Goal: Task Accomplishment & Management: Manage account settings

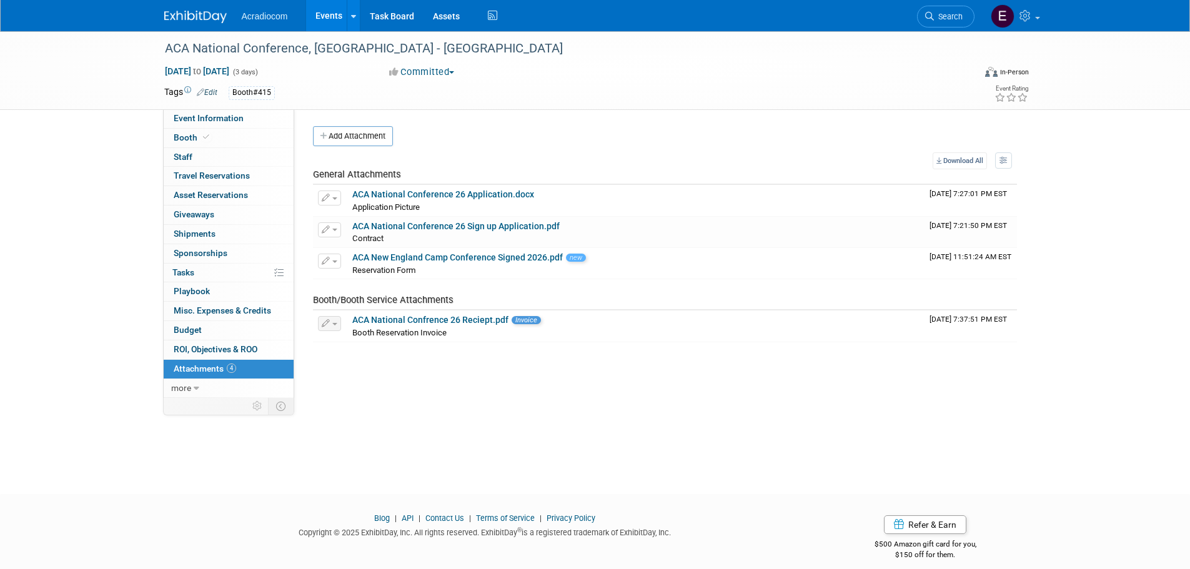
click at [205, 12] on img at bounding box center [195, 17] width 62 height 12
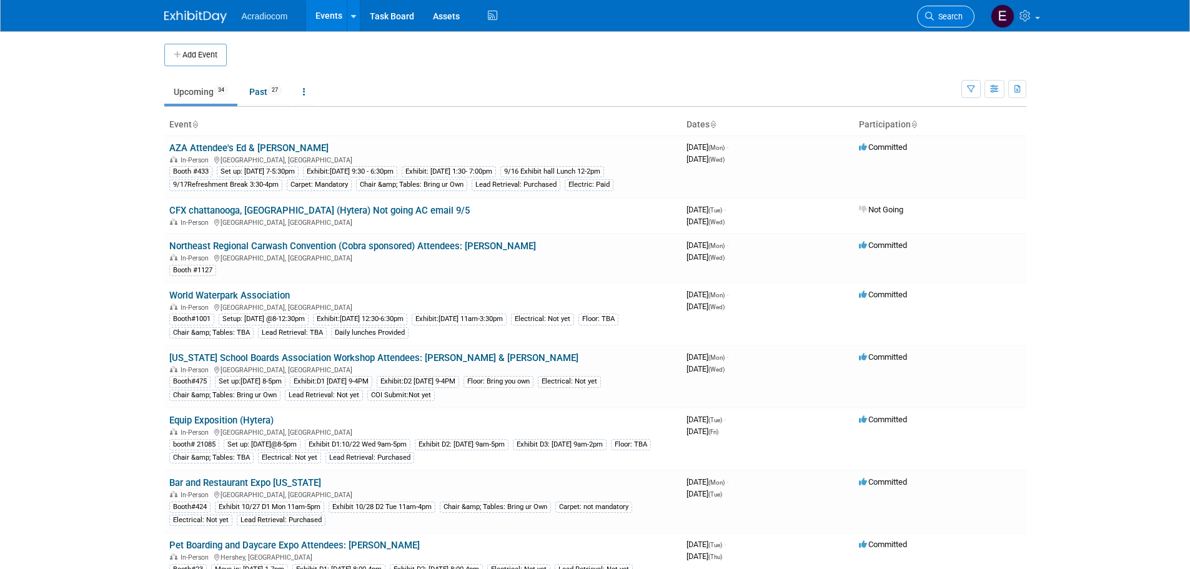
click at [934, 12] on span "Search" at bounding box center [948, 16] width 29 height 9
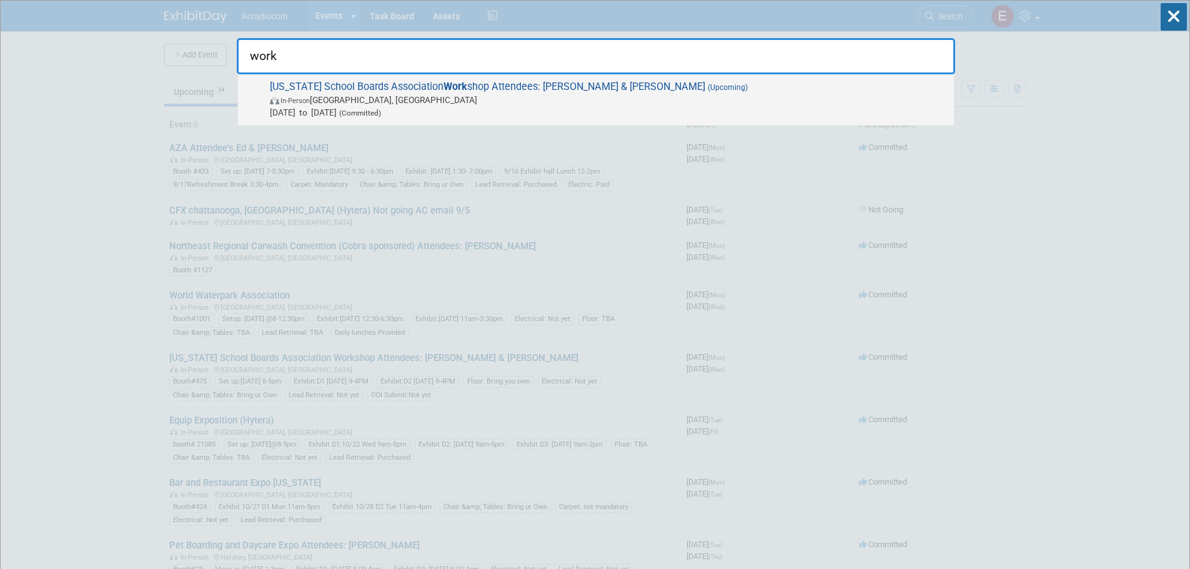
type input "work"
click at [514, 82] on span "New Jersey School Boards Association Work shop Attendees: Dennis & Mike (Upcomi…" at bounding box center [607, 100] width 682 height 38
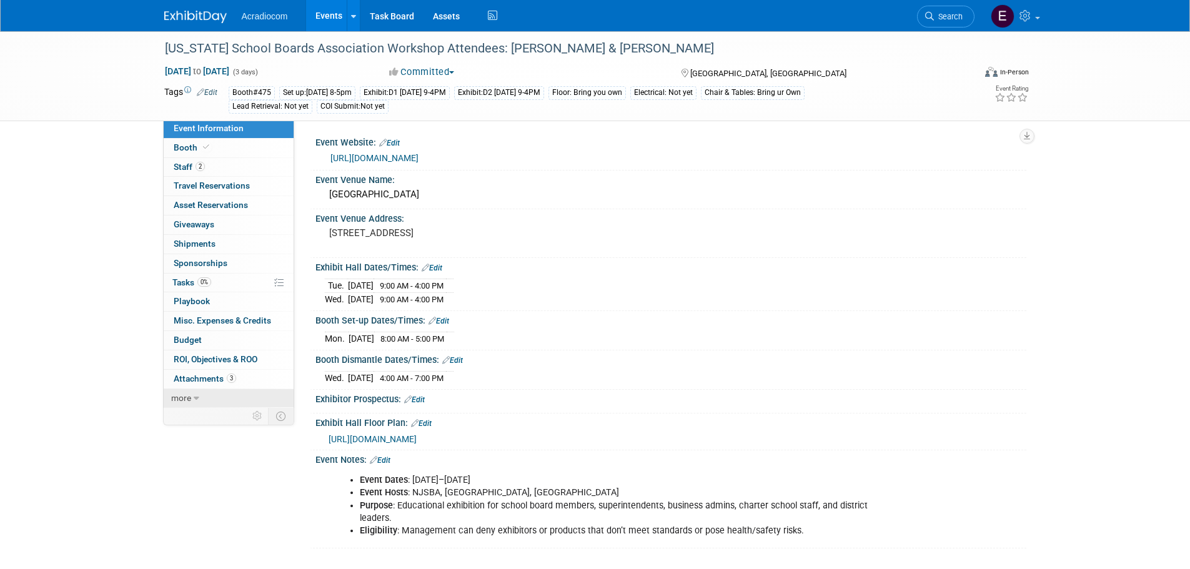
click at [184, 394] on span "more" at bounding box center [181, 398] width 20 height 10
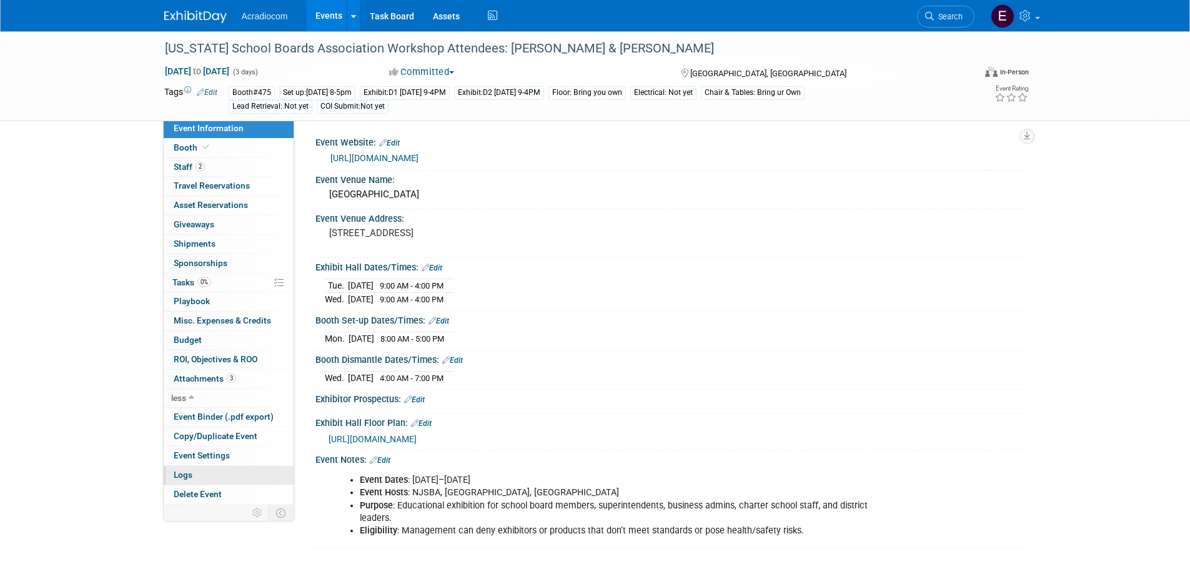
click at [209, 471] on link "Logs" at bounding box center [229, 475] width 130 height 19
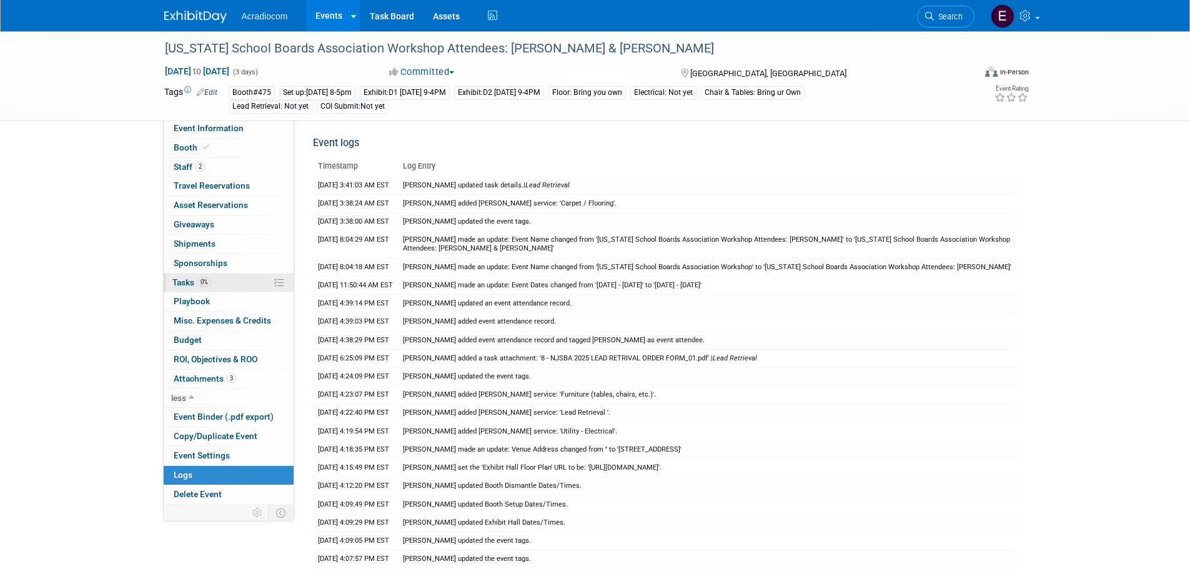
click at [231, 284] on link "0% Tasks 0%" at bounding box center [229, 283] width 130 height 19
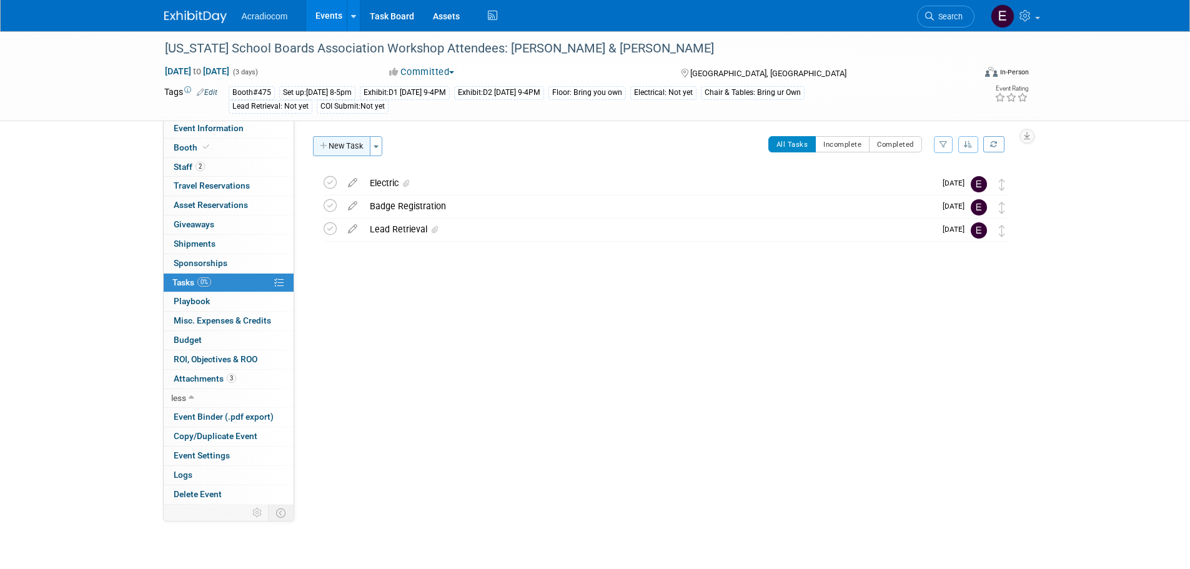
click at [352, 145] on button "New Task" at bounding box center [341, 146] width 57 height 20
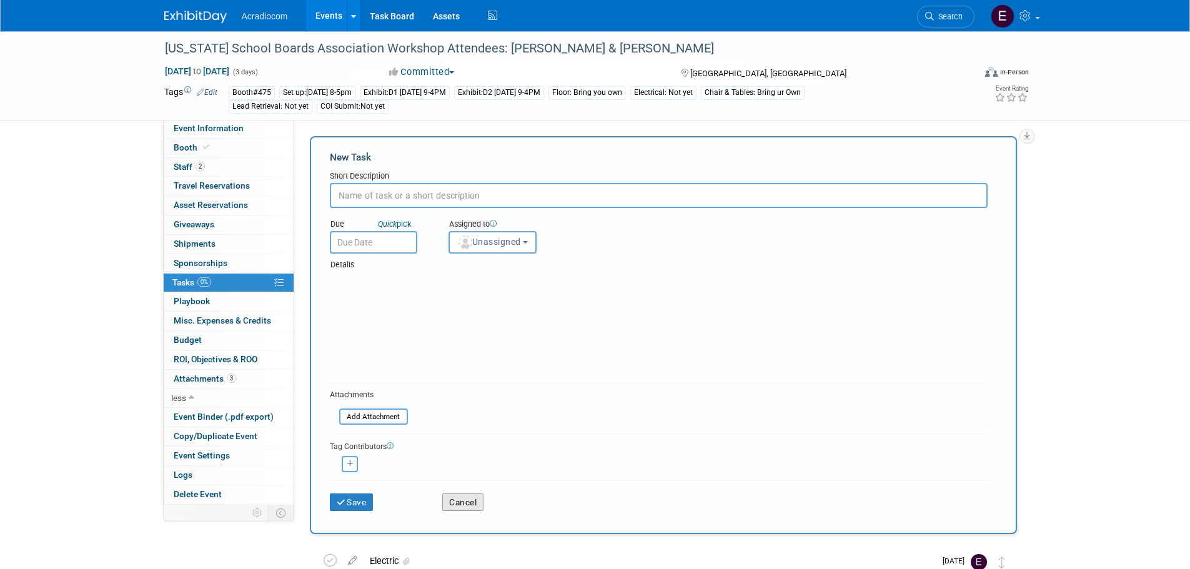
click at [455, 500] on button "Cancel" at bounding box center [462, 502] width 41 height 17
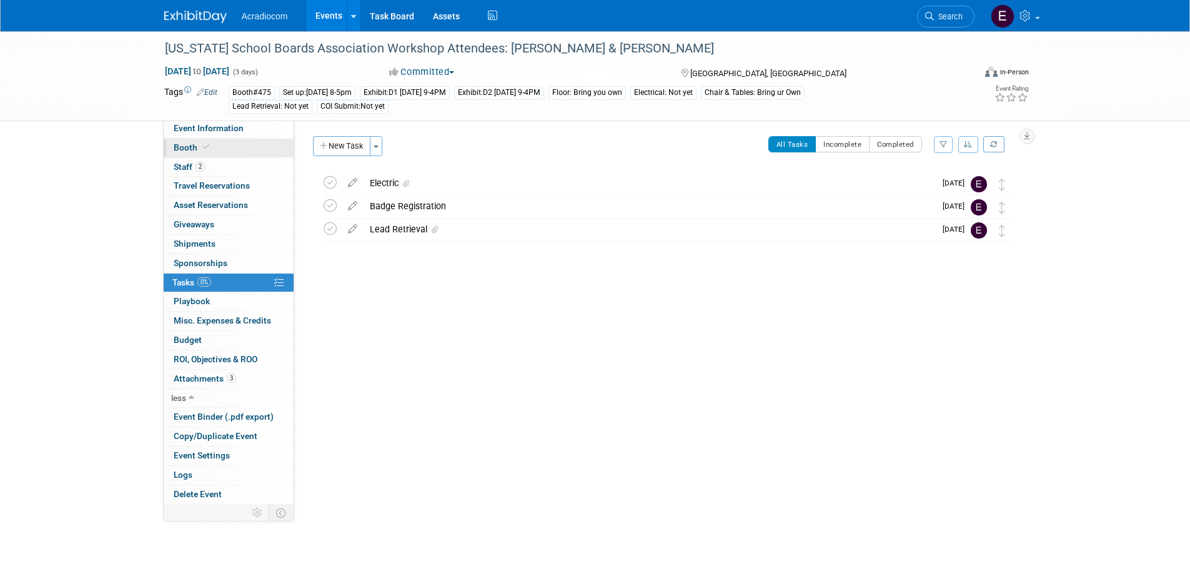
click at [189, 149] on span "Booth" at bounding box center [193, 147] width 38 height 10
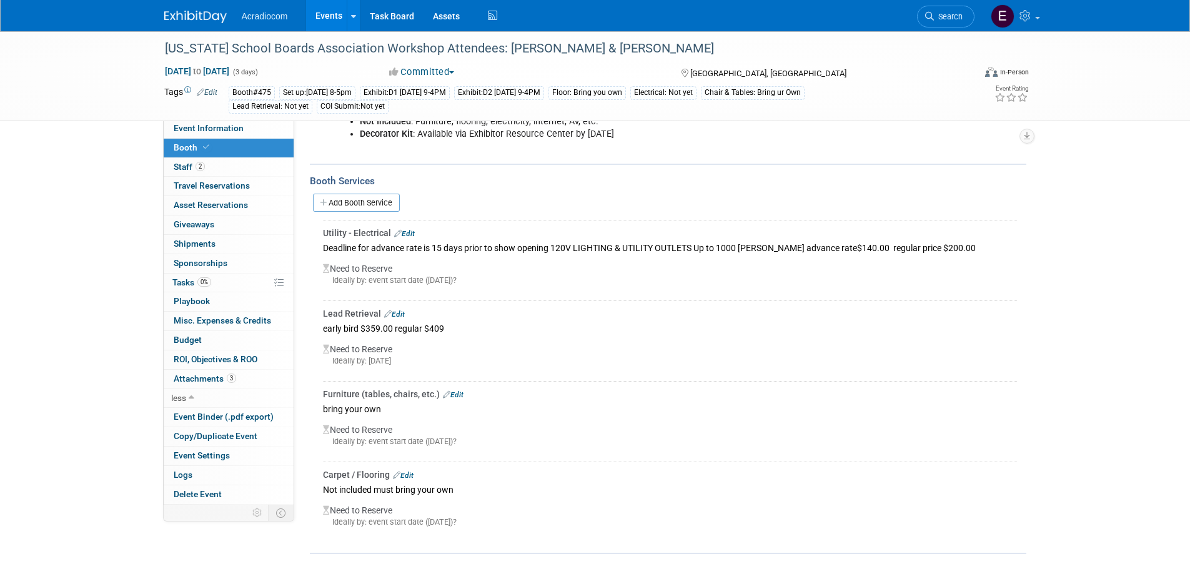
scroll to position [62, 0]
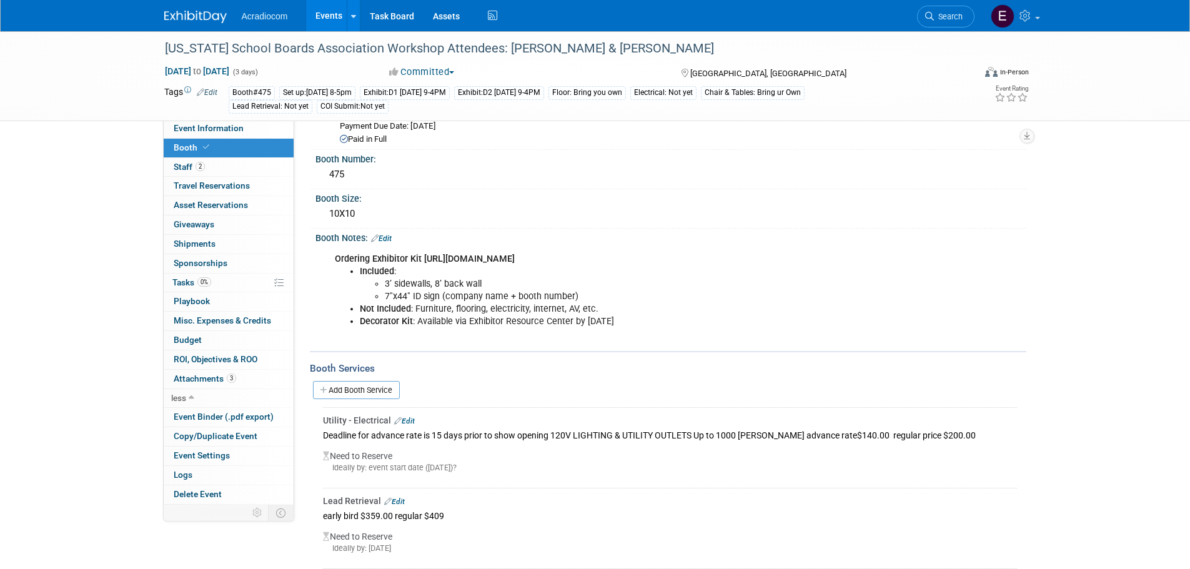
click at [388, 234] on link "Edit" at bounding box center [381, 238] width 21 height 9
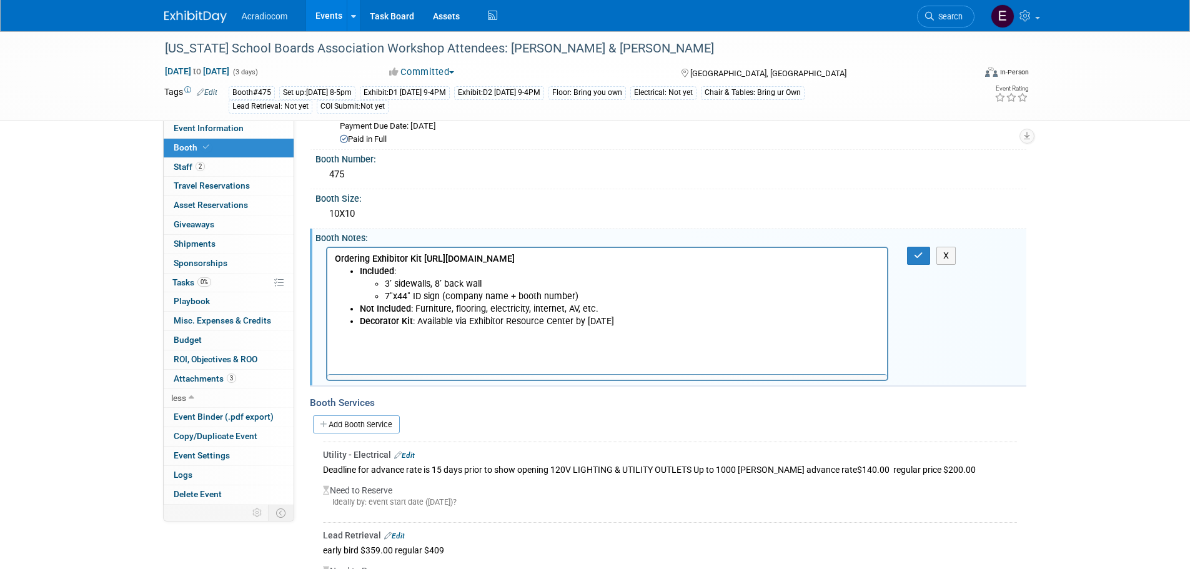
scroll to position [0, 0]
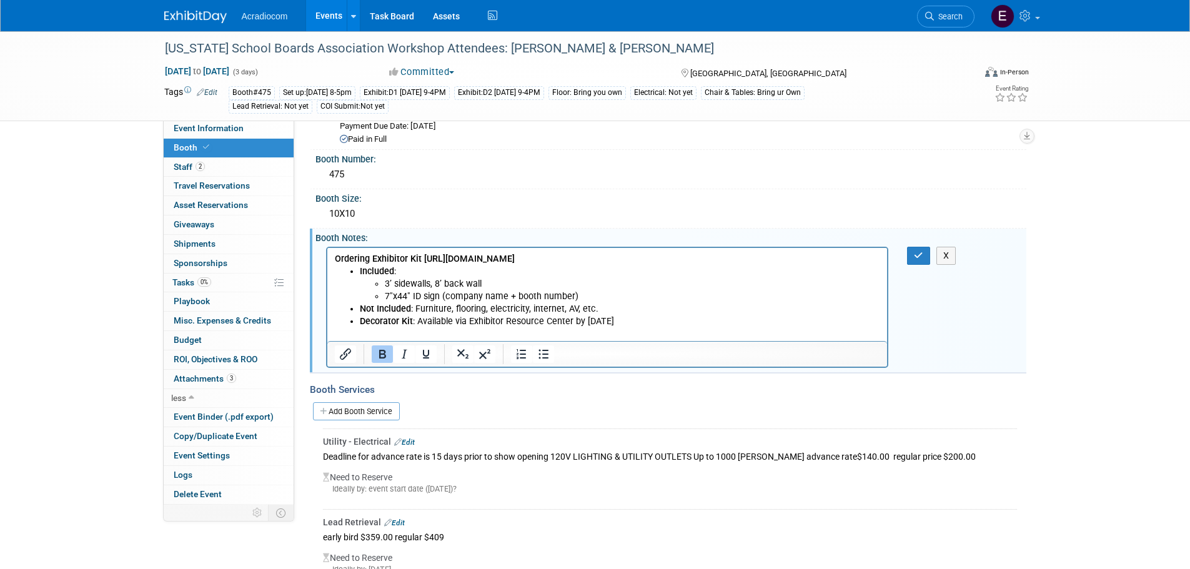
click at [757, 324] on li "Decorator Kit : Available via Exhibitor Resource Center by [DATE]" at bounding box center [619, 321] width 521 height 12
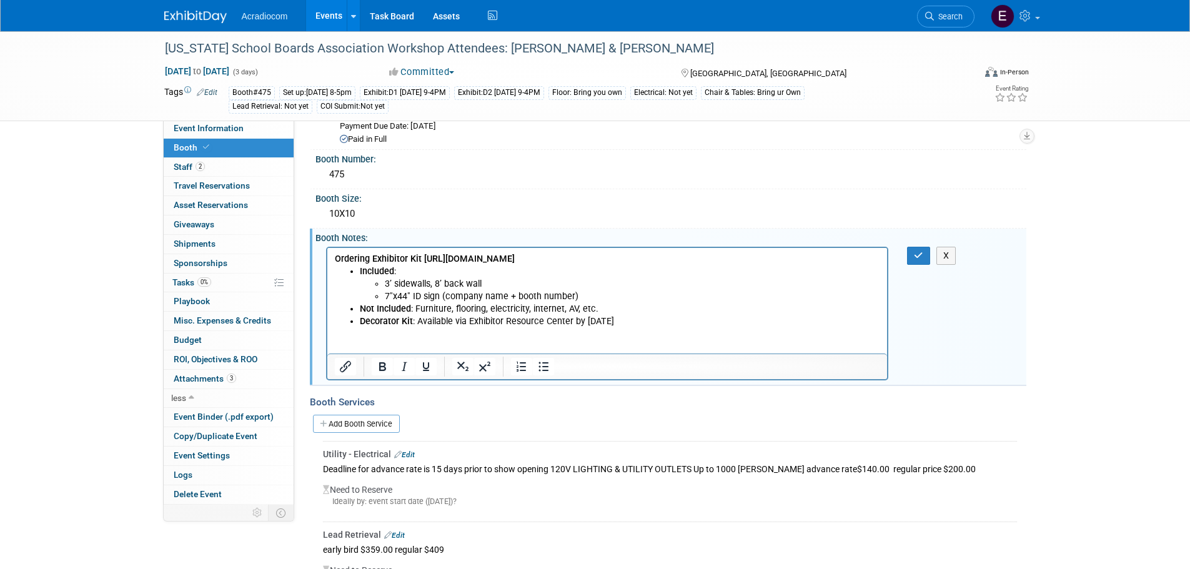
click at [423, 342] on p "Rich Text Area. Press ALT-0 for help." at bounding box center [607, 346] width 546 height 12
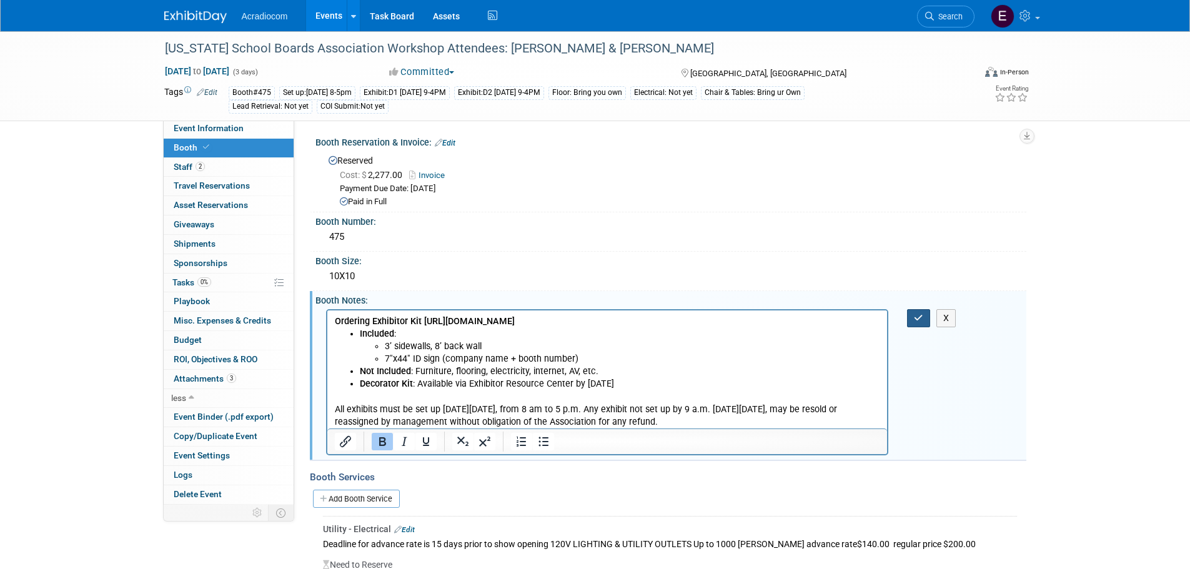
click at [915, 315] on icon "button" at bounding box center [918, 318] width 9 height 9
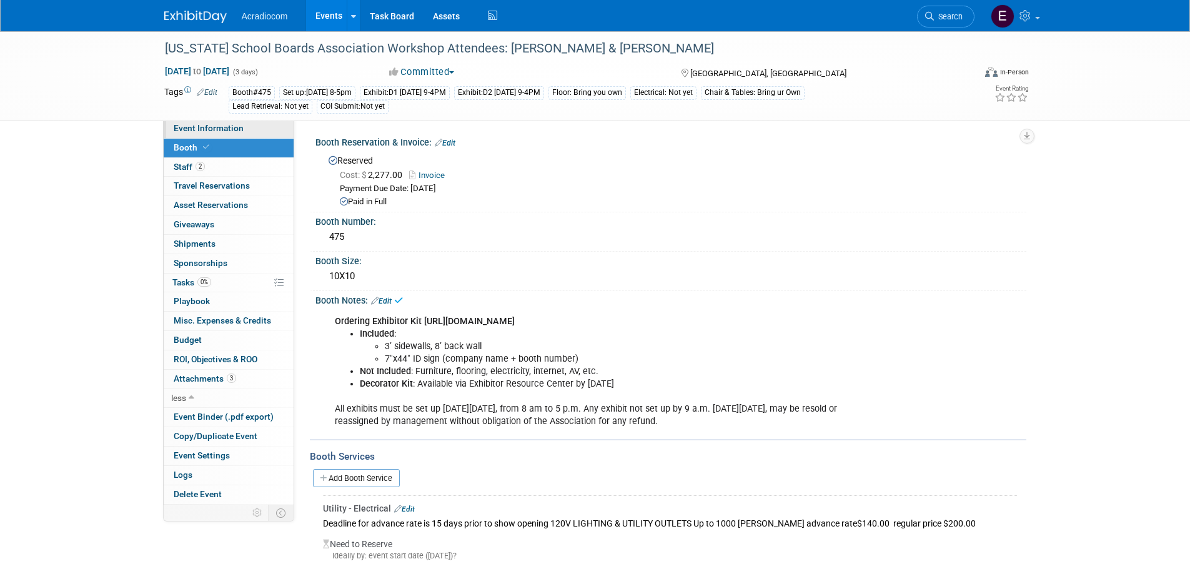
click at [211, 133] on link "Event Information" at bounding box center [229, 128] width 130 height 19
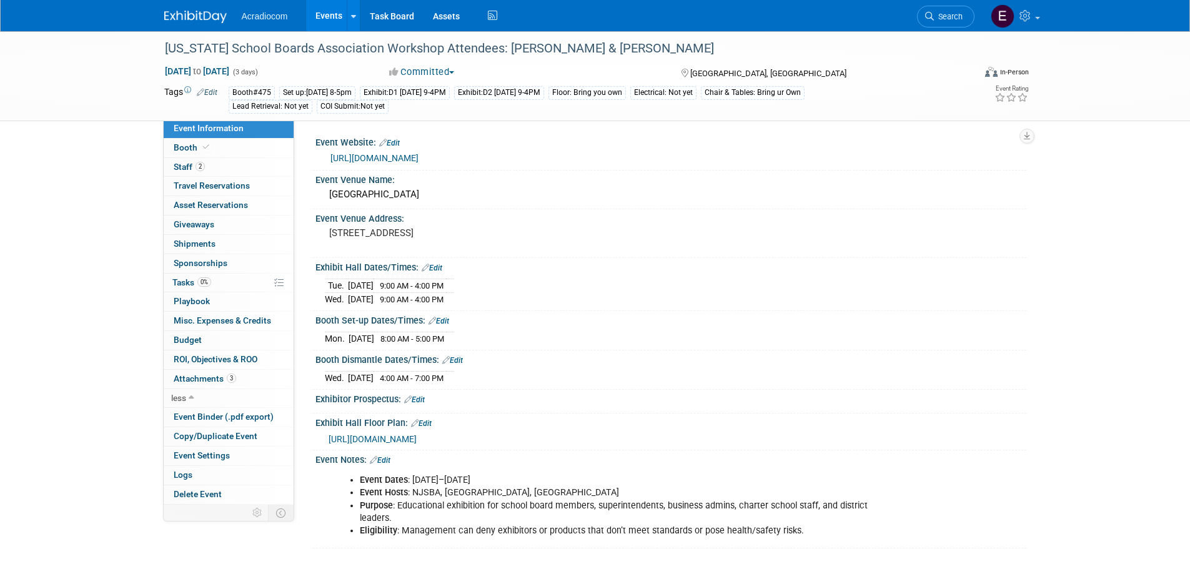
scroll to position [2, 0]
click at [384, 450] on div "Event Notes: Edit" at bounding box center [670, 456] width 711 height 16
click at [390, 458] on link "Edit" at bounding box center [380, 458] width 21 height 9
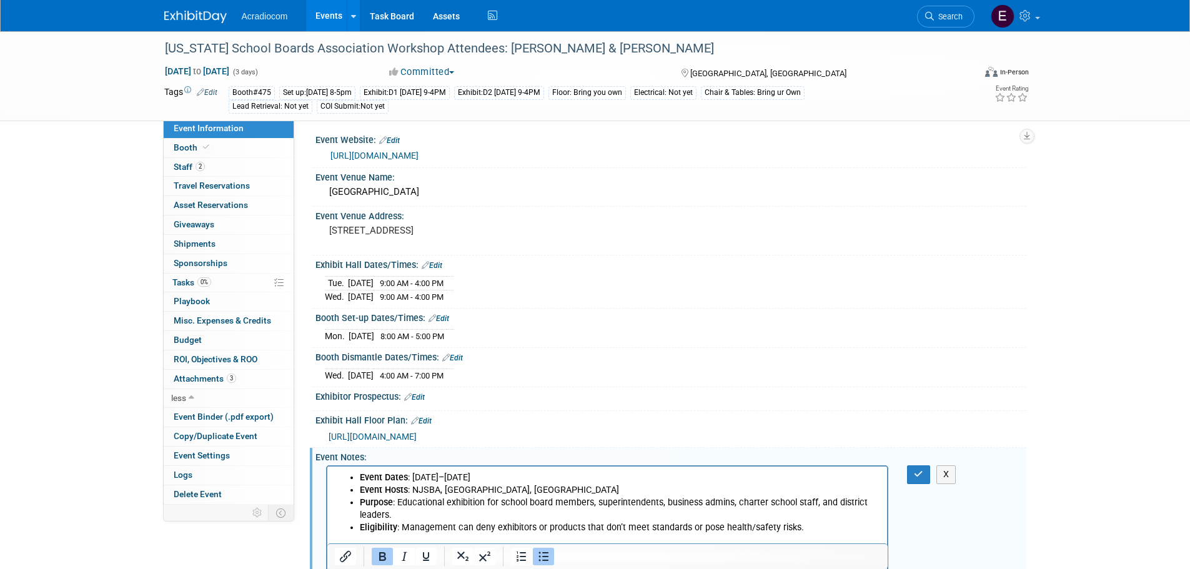
scroll to position [0, 0]
click at [359, 482] on li "Event Dates : [DATE]–[DATE]" at bounding box center [619, 478] width 521 height 12
click at [356, 472] on ul "Event Dates : [DATE]–[DATE] Event Hosts : [GEOGRAPHIC_DATA], [GEOGRAPHIC_DATA],…" at bounding box center [607, 503] width 546 height 62
click at [359, 477] on li "Event Dates : [DATE]–[DATE]" at bounding box center [619, 478] width 521 height 12
click at [347, 479] on ul "Event Dates : [DATE]–[DATE] Event Hosts : [GEOGRAPHIC_DATA], [GEOGRAPHIC_DATA],…" at bounding box center [607, 503] width 546 height 62
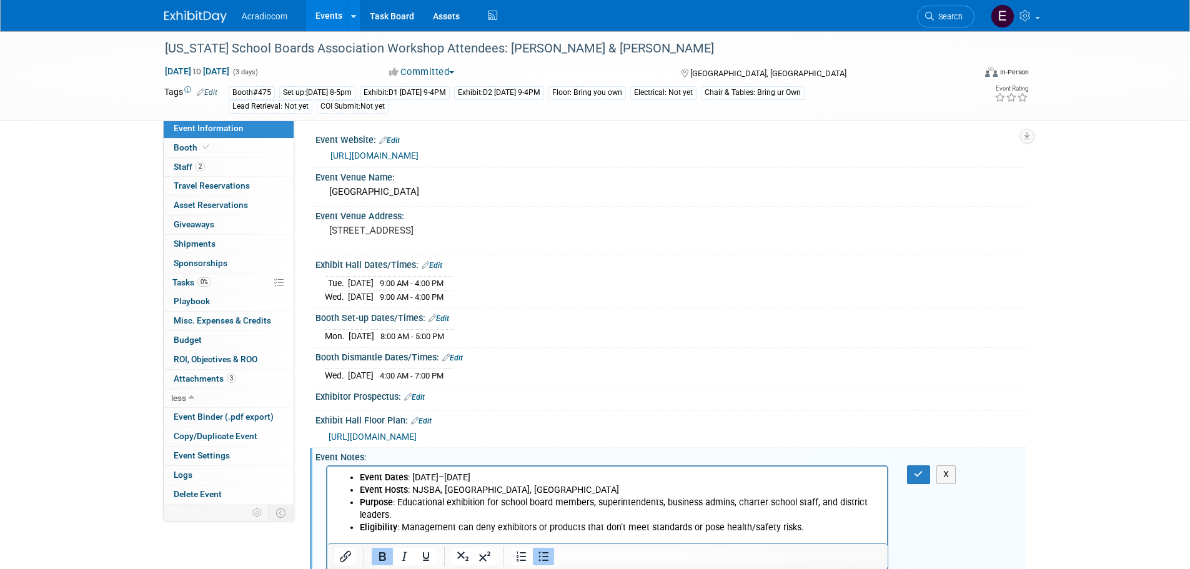
click at [443, 315] on link "Edit" at bounding box center [439, 318] width 21 height 9
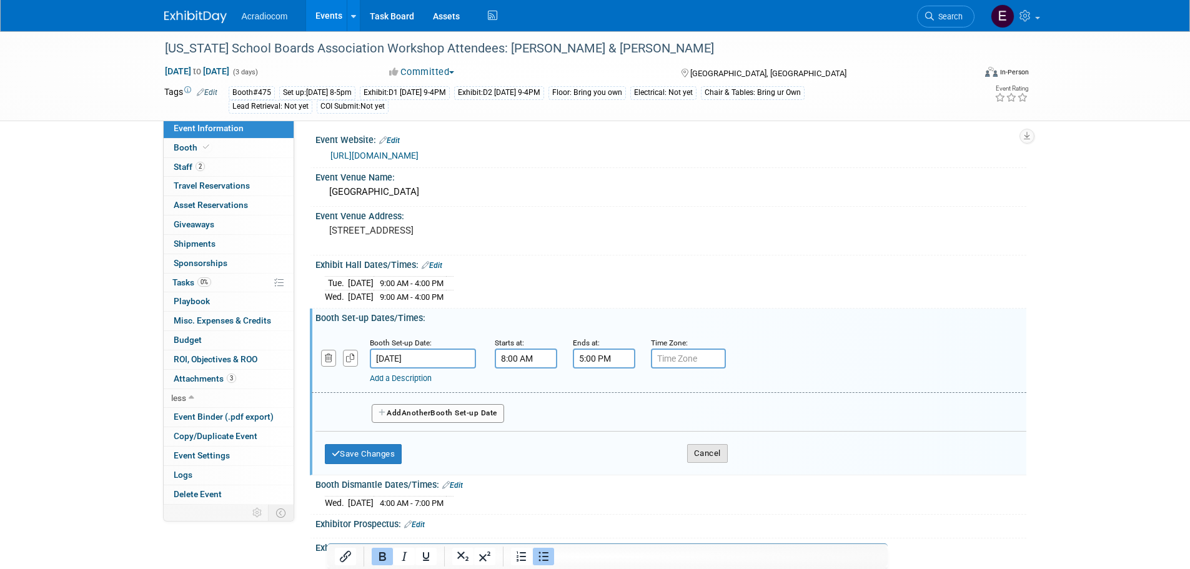
click at [706, 447] on button "Cancel" at bounding box center [707, 453] width 41 height 19
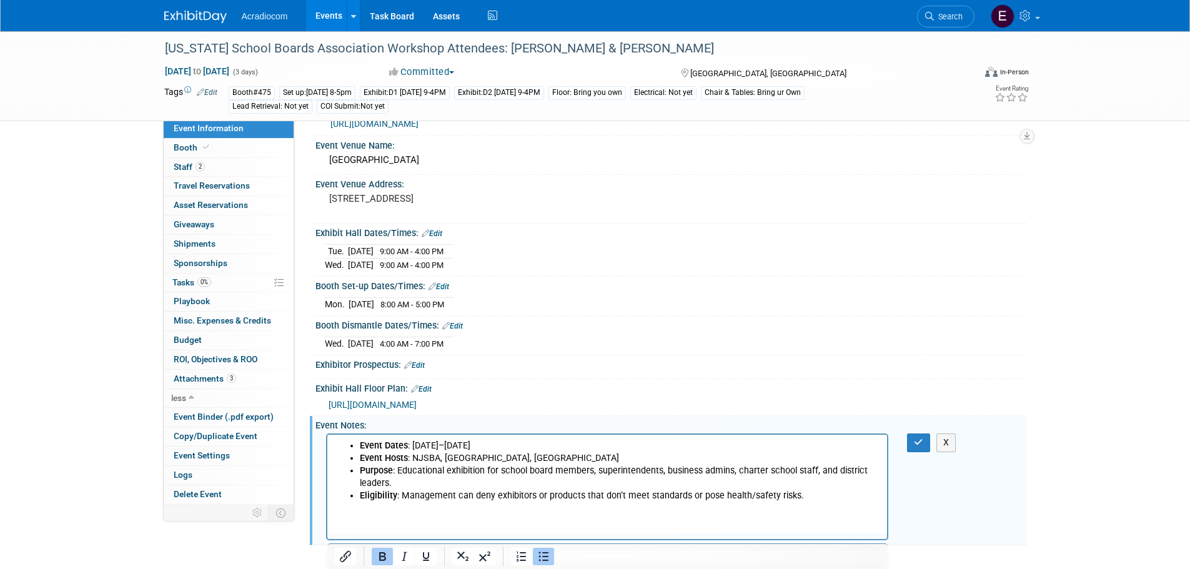
scroll to position [54, 0]
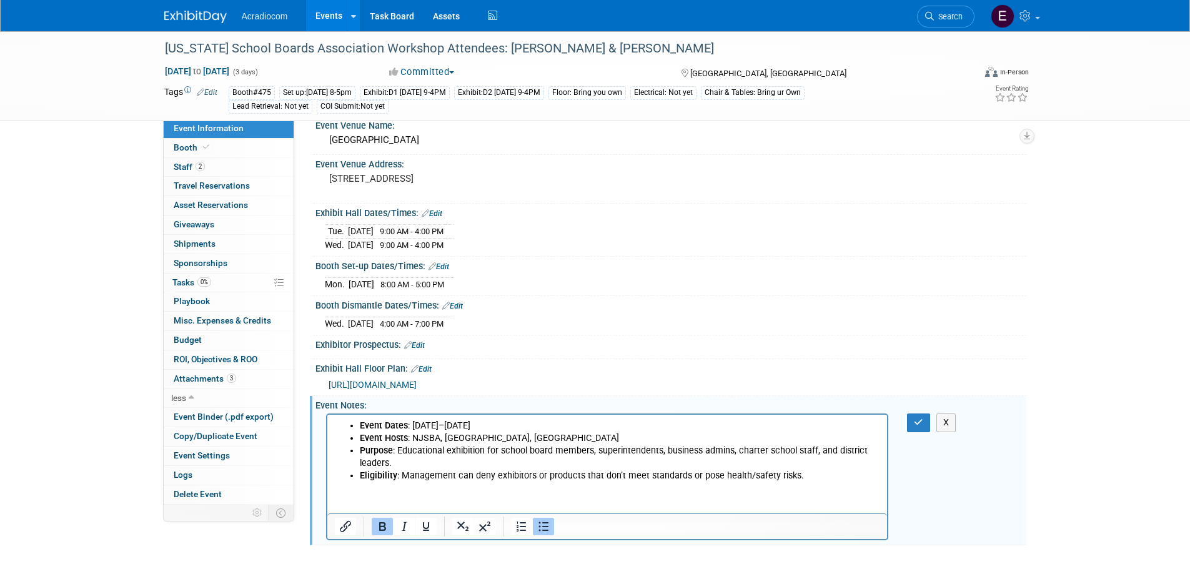
click at [369, 482] on html "Event Dates : [DATE]–[DATE] Event Hosts : [GEOGRAPHIC_DATA], [GEOGRAPHIC_DATA],…" at bounding box center [607, 448] width 560 height 67
drag, startPoint x: 369, startPoint y: 500, endPoint x: 355, endPoint y: 497, distance: 14.1
click at [356, 482] on html "Event Dates : [DATE]–[DATE] Event Hosts : [GEOGRAPHIC_DATA], [GEOGRAPHIC_DATA],…" at bounding box center [607, 448] width 560 height 67
click at [824, 460] on li "Purpose : Educational exhibition for school board members, superintendents, bus…" at bounding box center [619, 457] width 521 height 25
click at [811, 475] on li "Eligibility : Management can deny exhibitors or products that don’t meet standa…" at bounding box center [619, 476] width 521 height 12
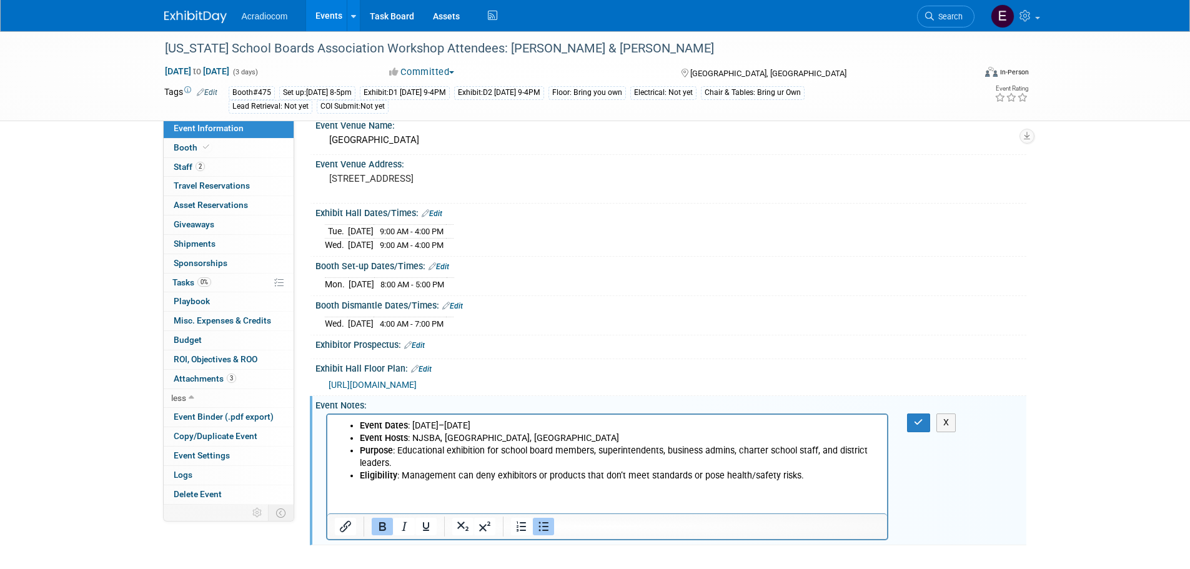
click at [359, 430] on li "Event Dates : [DATE]–[DATE]" at bounding box center [619, 426] width 521 height 12
click at [359, 425] on li "Event Dates : [DATE]–[DATE]" at bounding box center [619, 426] width 521 height 12
click at [800, 477] on li "Eligibility : Management can deny exhibitors or products that don’t meet standa…" at bounding box center [619, 476] width 521 height 12
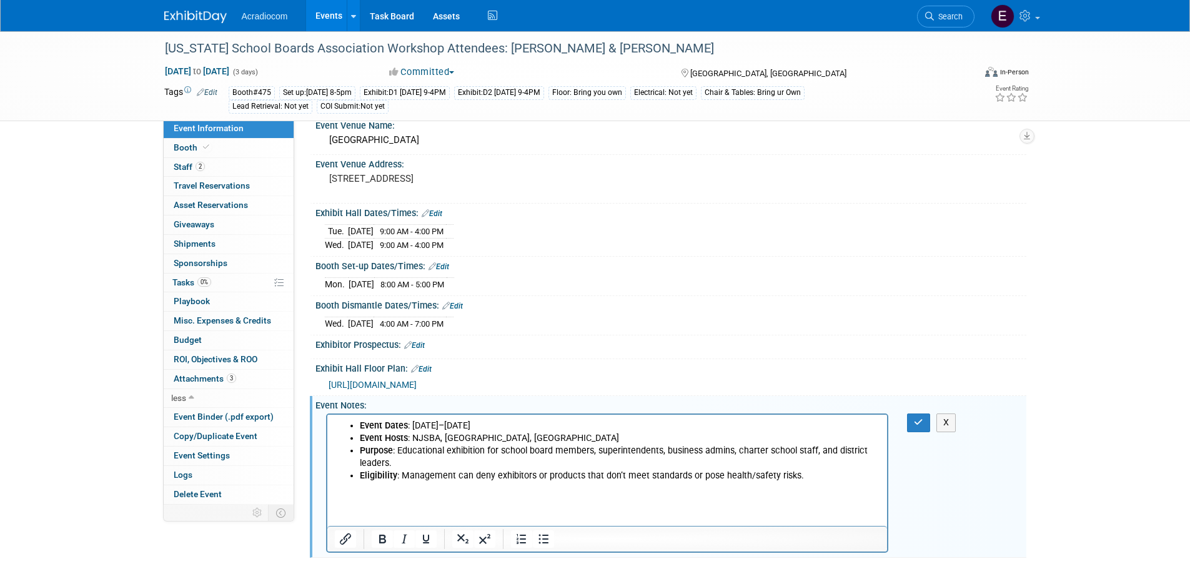
drag, startPoint x: 475, startPoint y: 504, endPoint x: 373, endPoint y: 475, distance: 106.4
drag, startPoint x: 373, startPoint y: 475, endPoint x: 355, endPoint y: 497, distance: 28.0
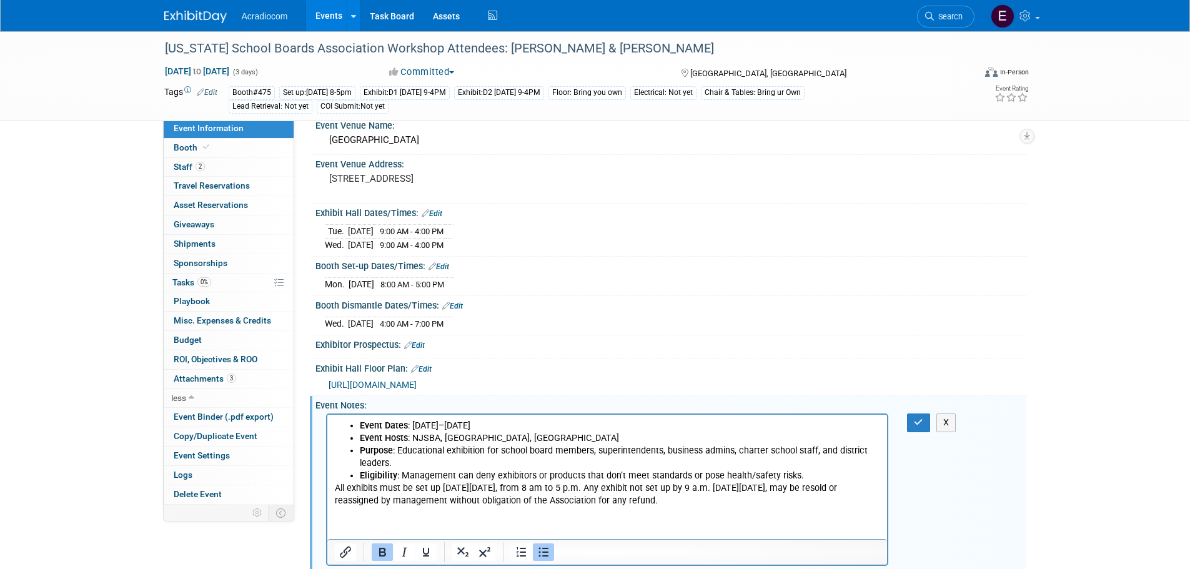
click at [334, 485] on body "Event Dates : [DATE]–[DATE] Event Hosts : [GEOGRAPHIC_DATA], [GEOGRAPHIC_DATA],…" at bounding box center [607, 464] width 547 height 88
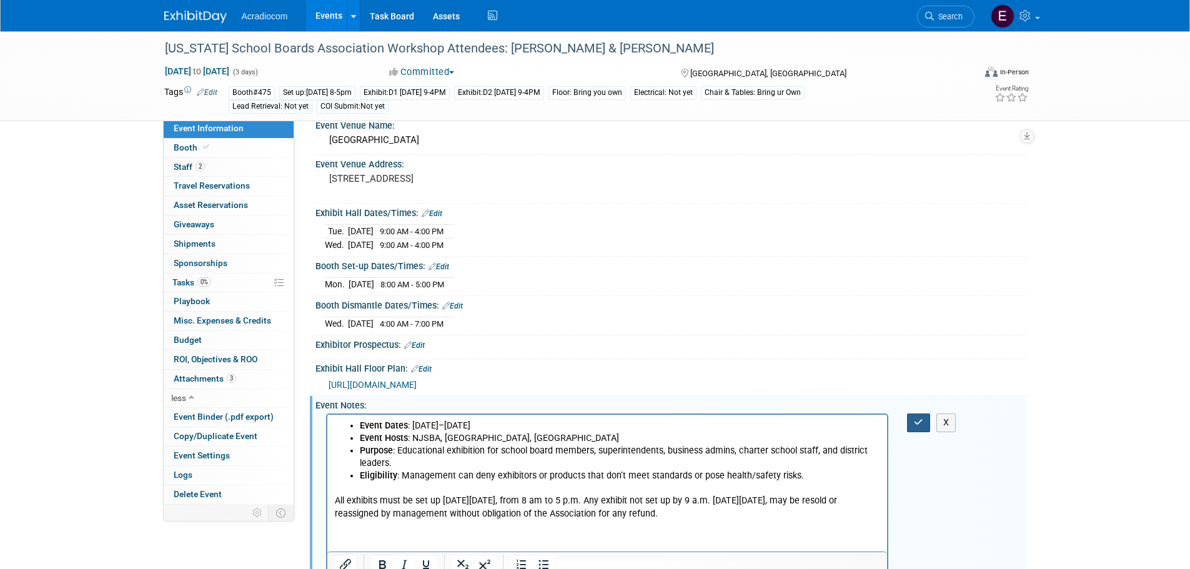
click at [912, 414] on button "button" at bounding box center [918, 423] width 23 height 18
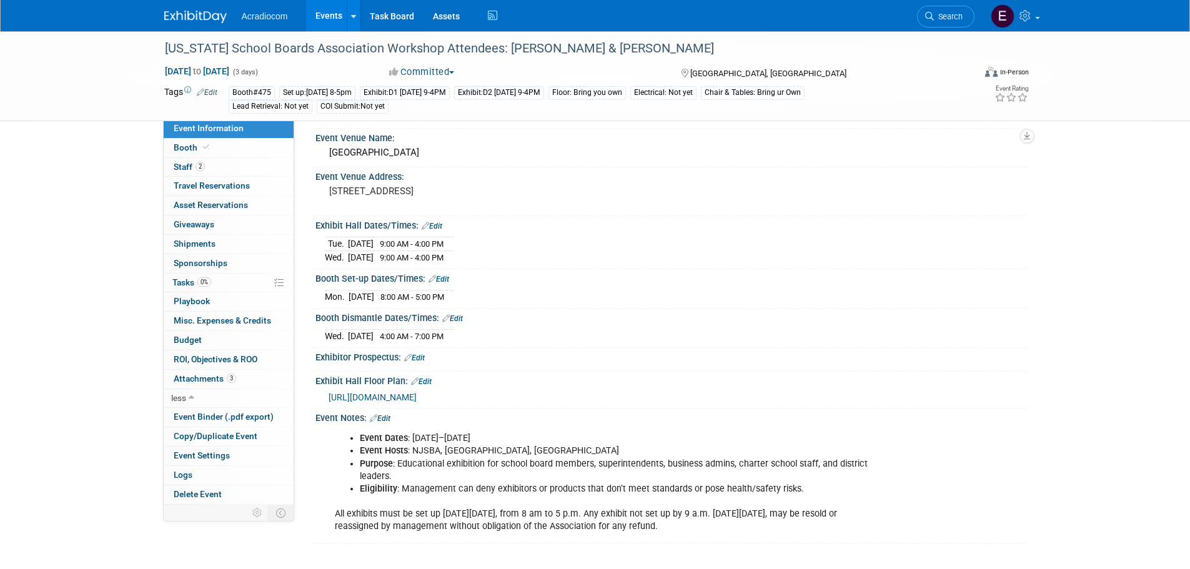
scroll to position [40, 0]
click at [228, 289] on link "0% Tasks 0%" at bounding box center [229, 283] width 130 height 19
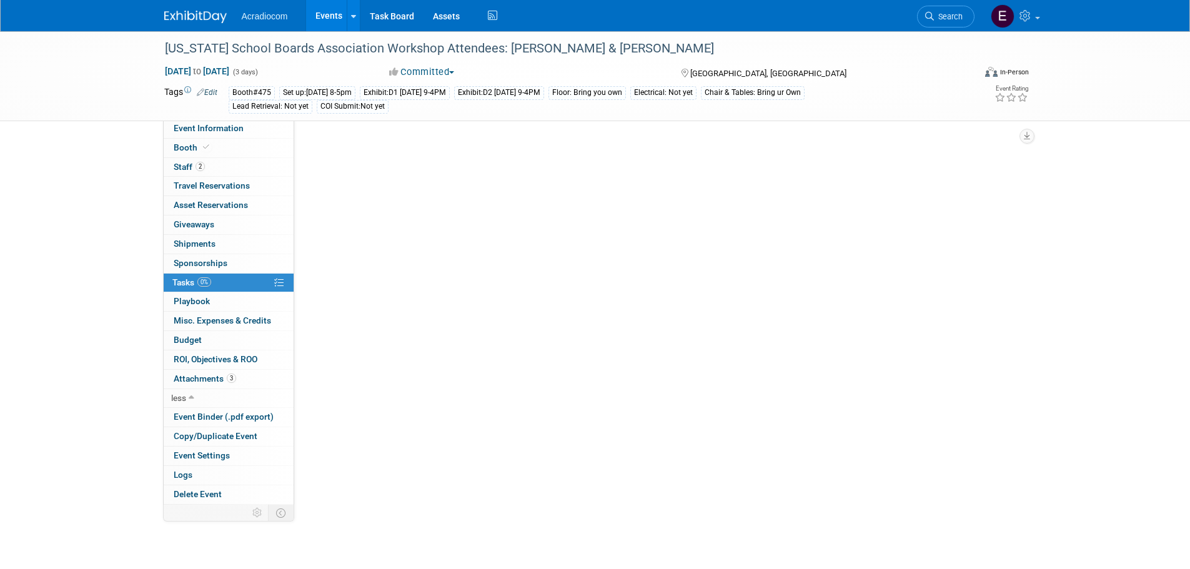
scroll to position [0, 0]
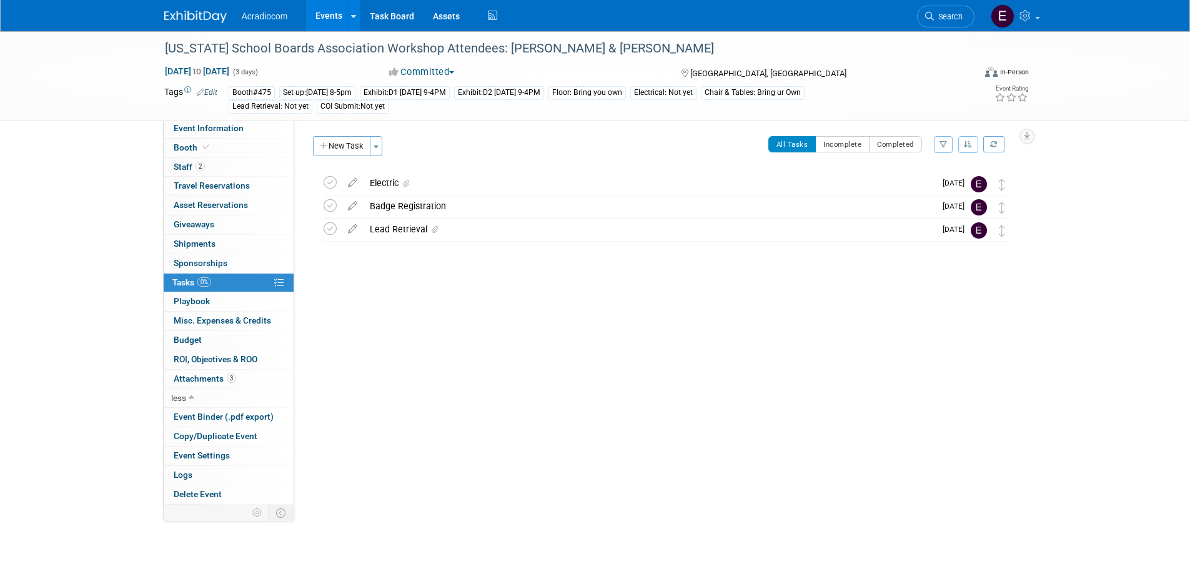
click at [210, 88] on link "Edit" at bounding box center [207, 92] width 21 height 9
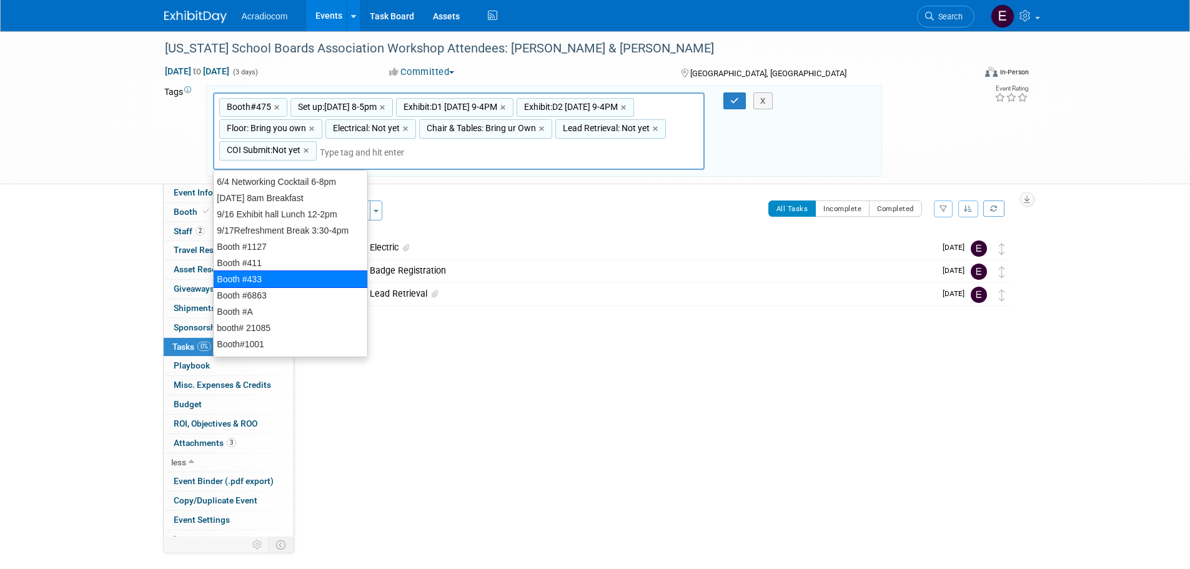
click at [587, 498] on div "Event Website: Edit [URL][DOMAIN_NAME] Event Venue Name: [GEOGRAPHIC_DATA] Edit" at bounding box center [660, 376] width 732 height 385
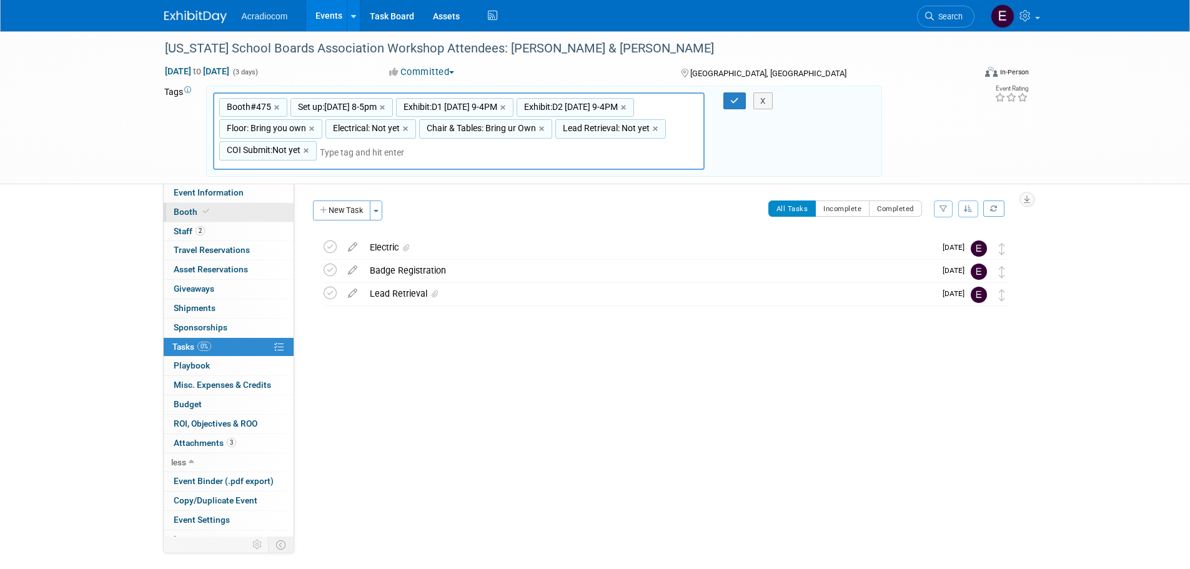
click at [207, 220] on link "Booth" at bounding box center [229, 212] width 130 height 19
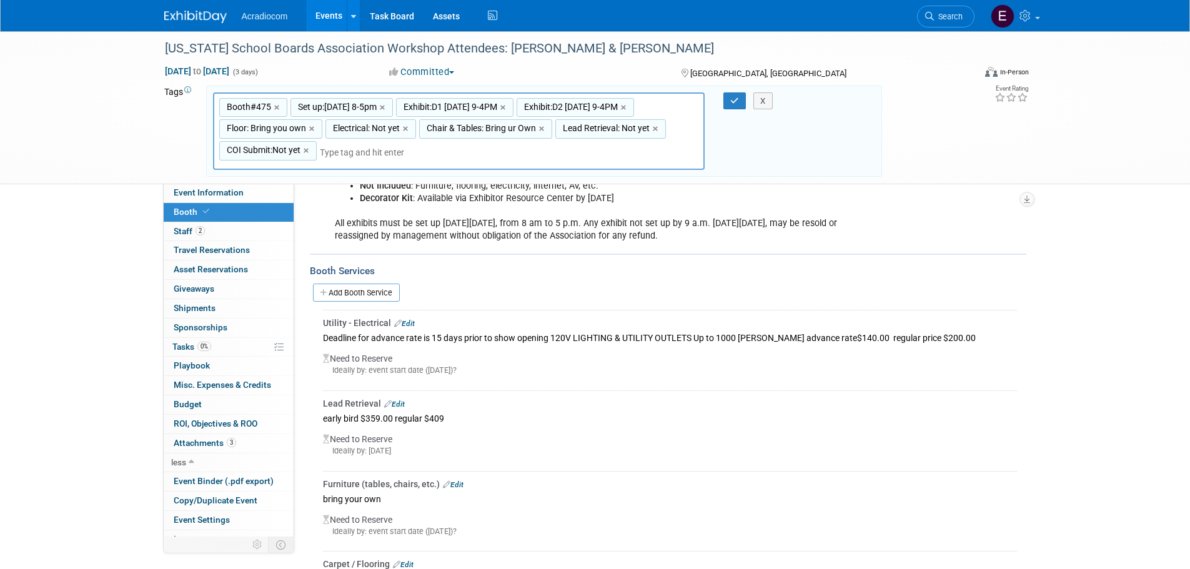
scroll to position [349, 0]
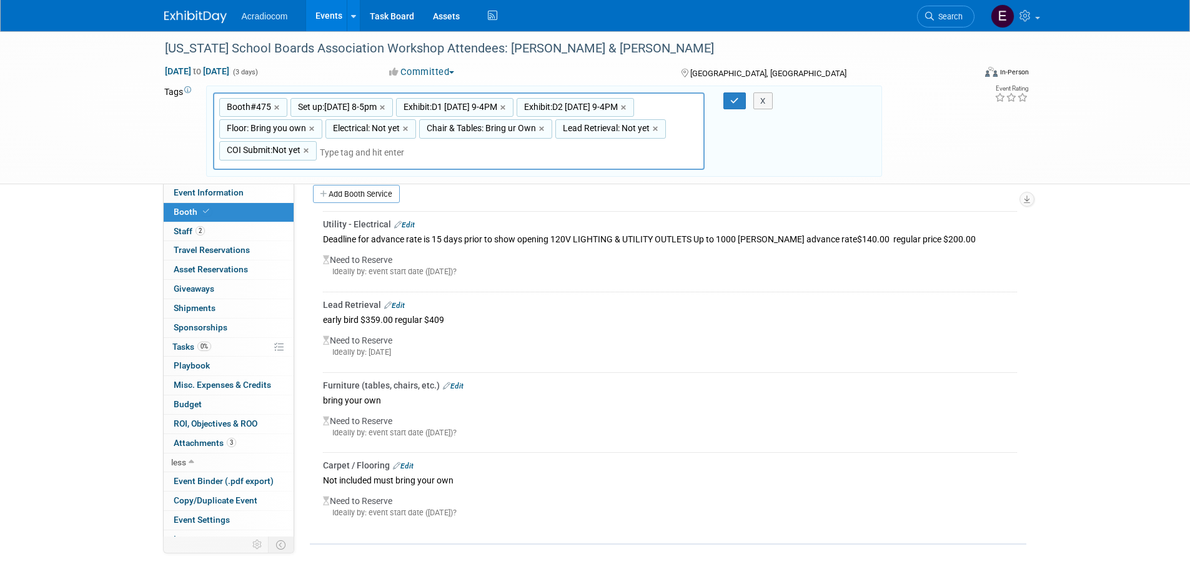
click at [408, 462] on link "Edit" at bounding box center [403, 466] width 21 height 9
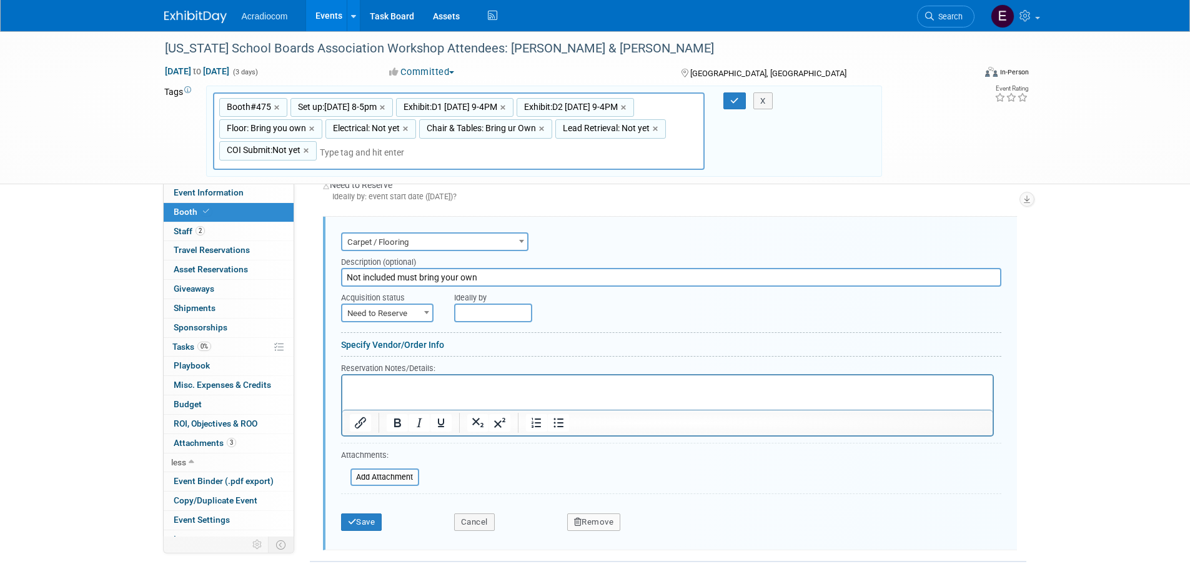
scroll to position [0, 0]
click at [432, 392] on html at bounding box center [667, 383] width 650 height 17
drag, startPoint x: 432, startPoint y: 397, endPoint x: 372, endPoint y: 389, distance: 59.9
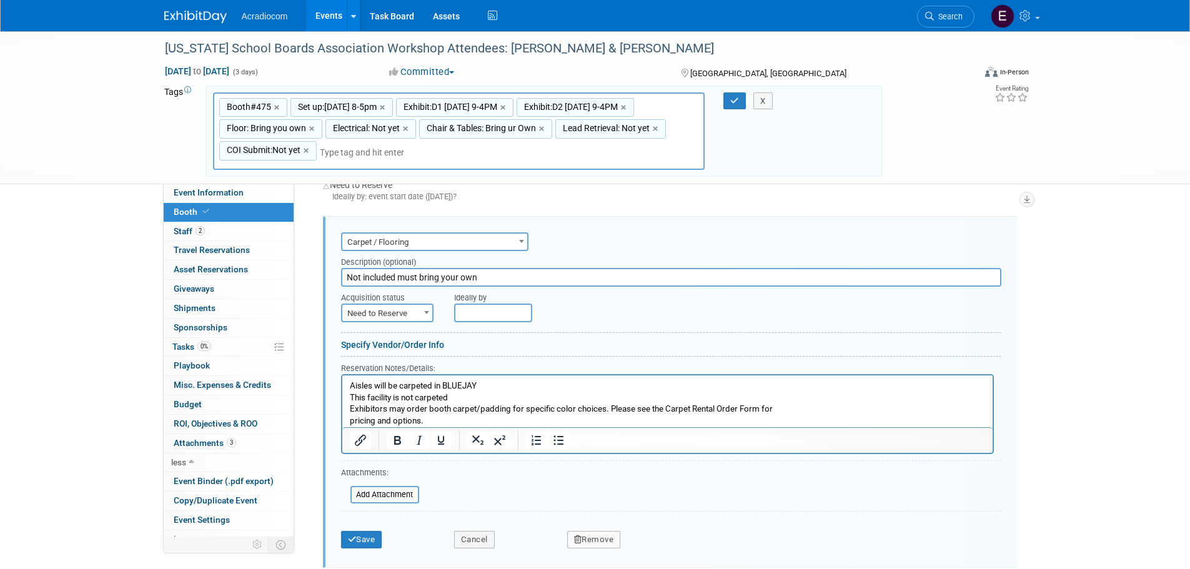
scroll to position [620, 0]
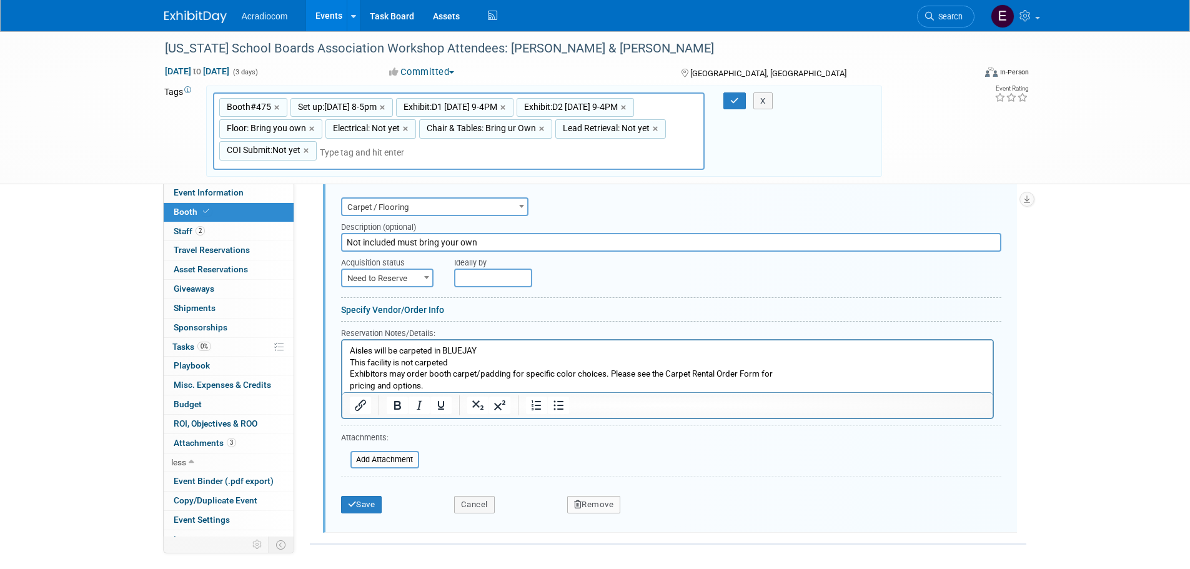
click at [355, 347] on p "Aisles will be carpeted in [GEOGRAPHIC_DATA] This facility is not carpeted Exhi…" at bounding box center [667, 368] width 636 height 47
click at [346, 352] on html "Aisles will be carpeted in [GEOGRAPHIC_DATA] This facility is not carpeted Exhi…" at bounding box center [667, 366] width 650 height 52
click at [351, 348] on p "Aisles will be carpeted in [GEOGRAPHIC_DATA] This facility is not carpeted Exhi…" at bounding box center [667, 368] width 636 height 47
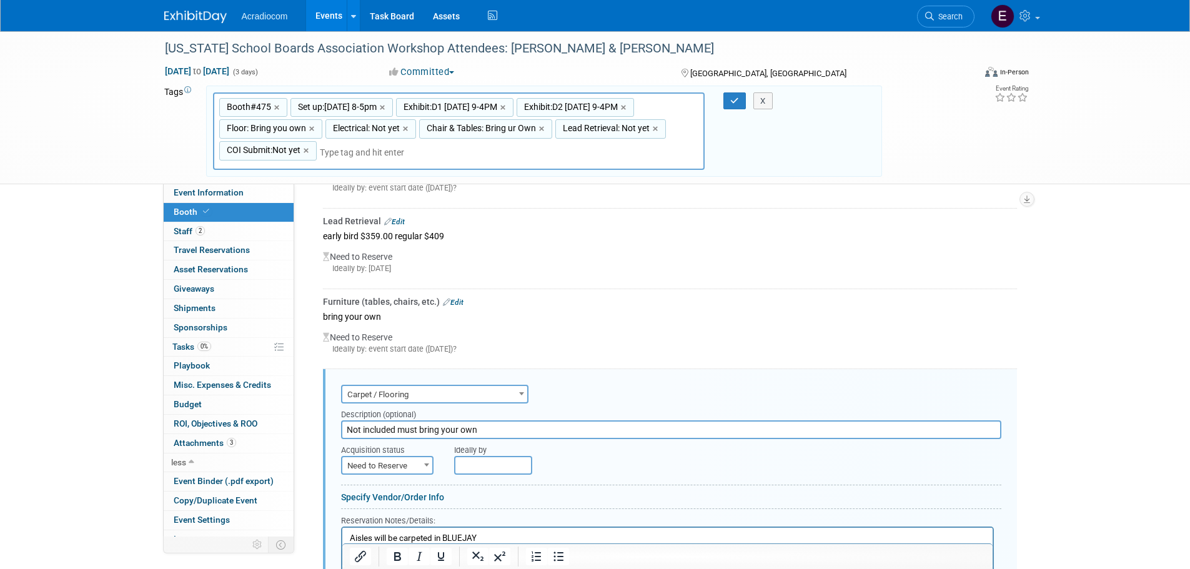
scroll to position [307, 0]
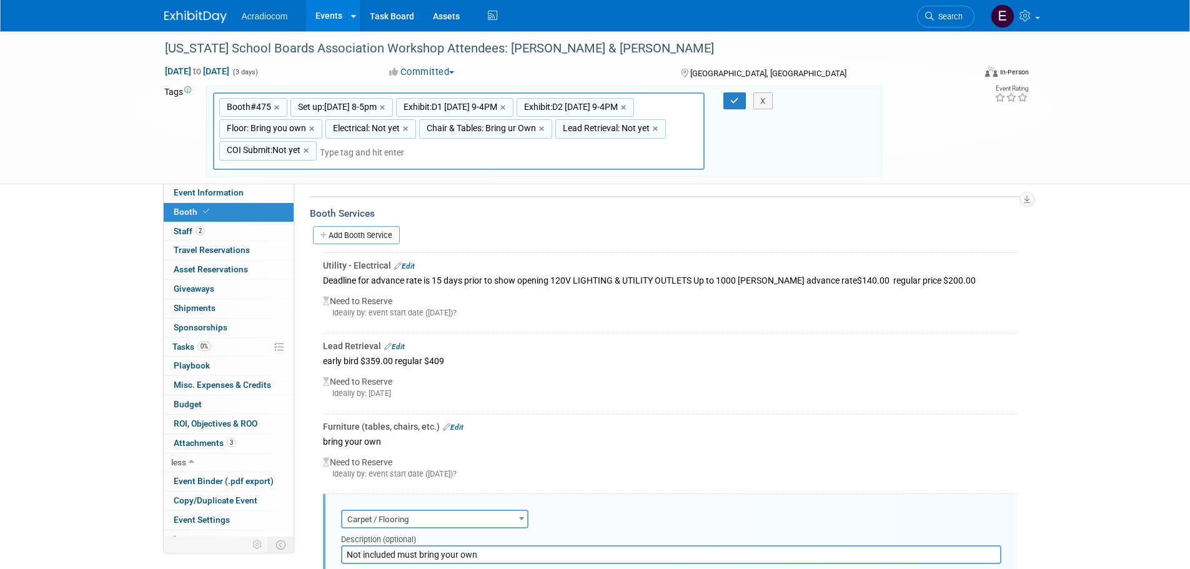
click at [296, 132] on span "Floor: Bring you own" at bounding box center [265, 128] width 82 height 12
type input "Floor: Bring you own"
click at [296, 132] on span "Floor: Bring you own" at bounding box center [265, 128] width 82 height 12
type input "Floor: Bring you own"
click at [297, 133] on input "Floor: Bring you own" at bounding box center [269, 130] width 100 height 12
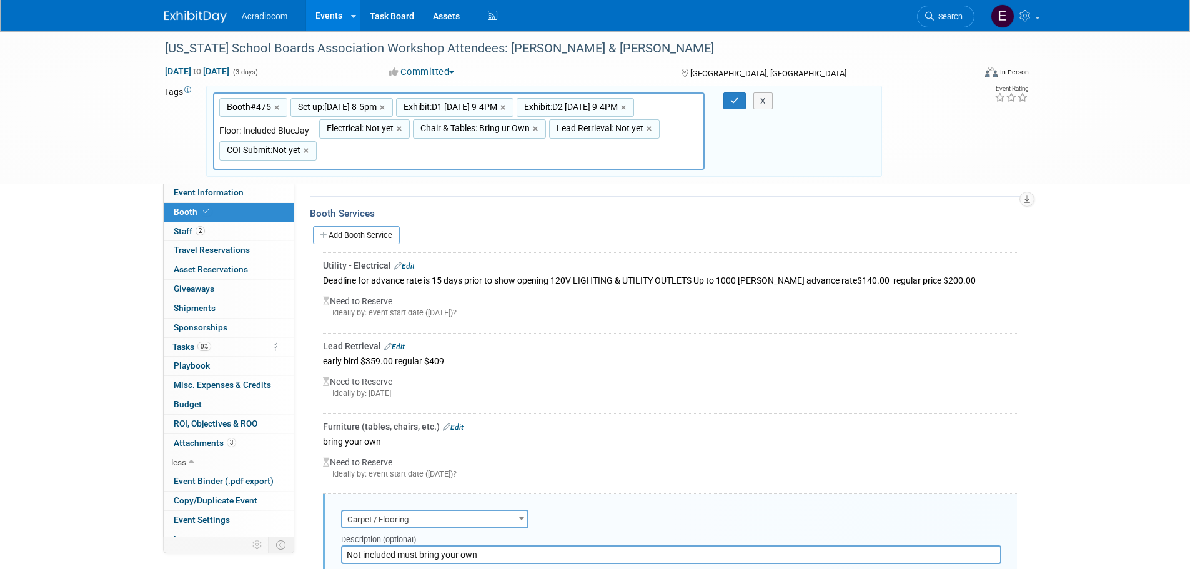
click at [300, 129] on input "Floor: Included BlueJay" at bounding box center [269, 130] width 100 height 12
click at [312, 130] on input "Floor: Included BlueJay" at bounding box center [269, 130] width 100 height 12
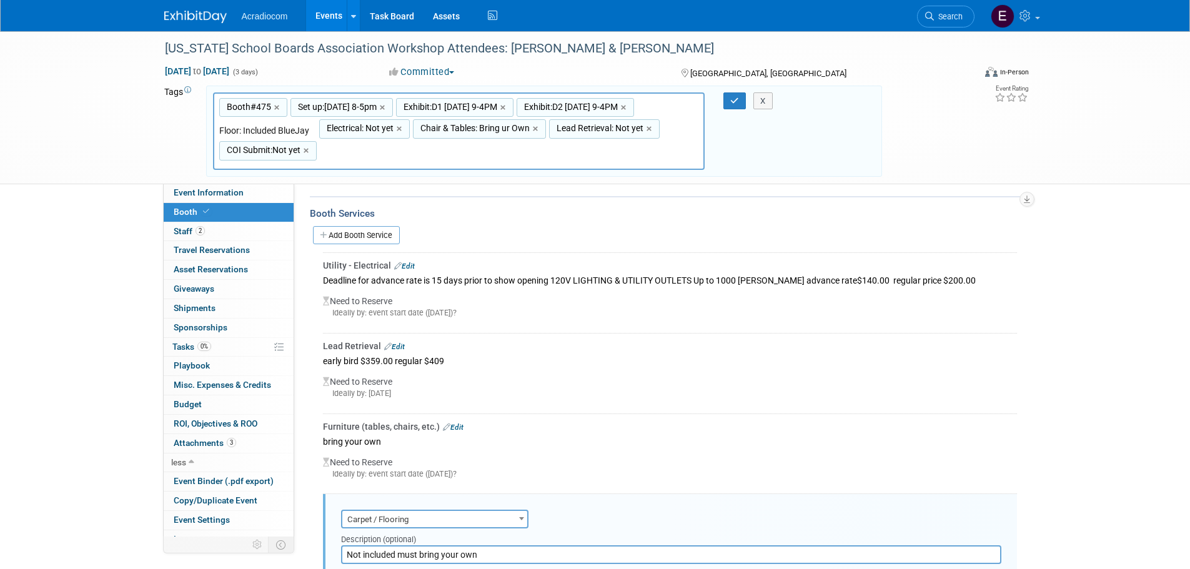
click at [312, 130] on input "Floor: Included BlueJay" at bounding box center [269, 130] width 100 height 12
click at [300, 130] on input "Floor: Included BlueJay" at bounding box center [269, 130] width 100 height 12
drag, startPoint x: 310, startPoint y: 129, endPoint x: 274, endPoint y: 128, distance: 36.9
click at [241, 132] on input "Floor: Included BlueJay" at bounding box center [269, 130] width 100 height 12
type input "Floor: not mandatory"
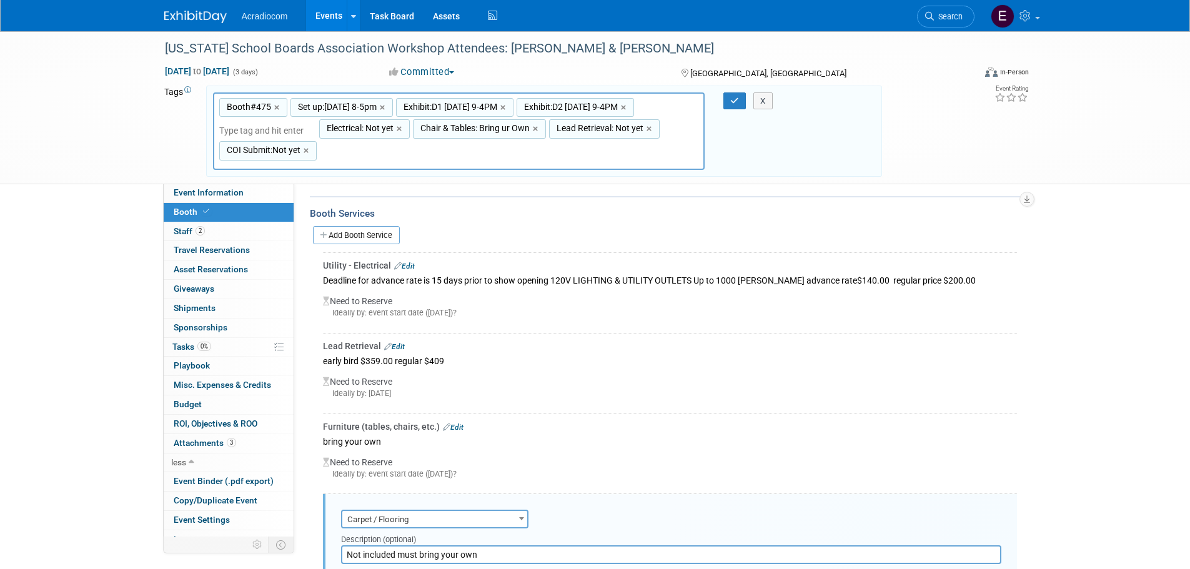
type input "Booth#475, Set up:[DATE] 8-5pm, Exhibit:D1 [DATE] 9-4PM, Exhibit:D2 [DATE] 9-4P…"
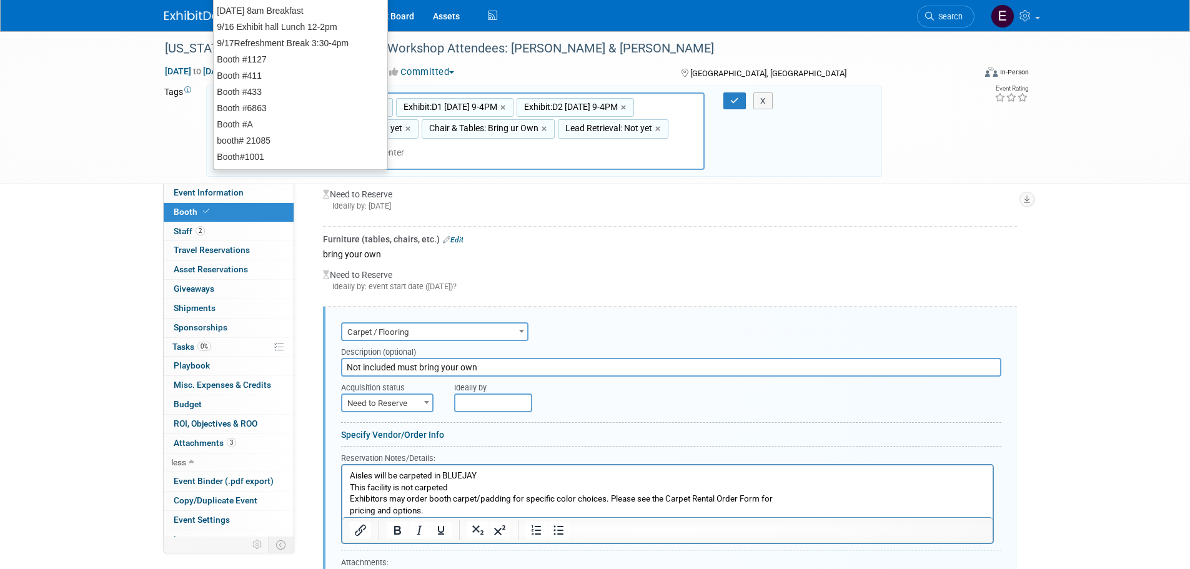
scroll to position [620, 0]
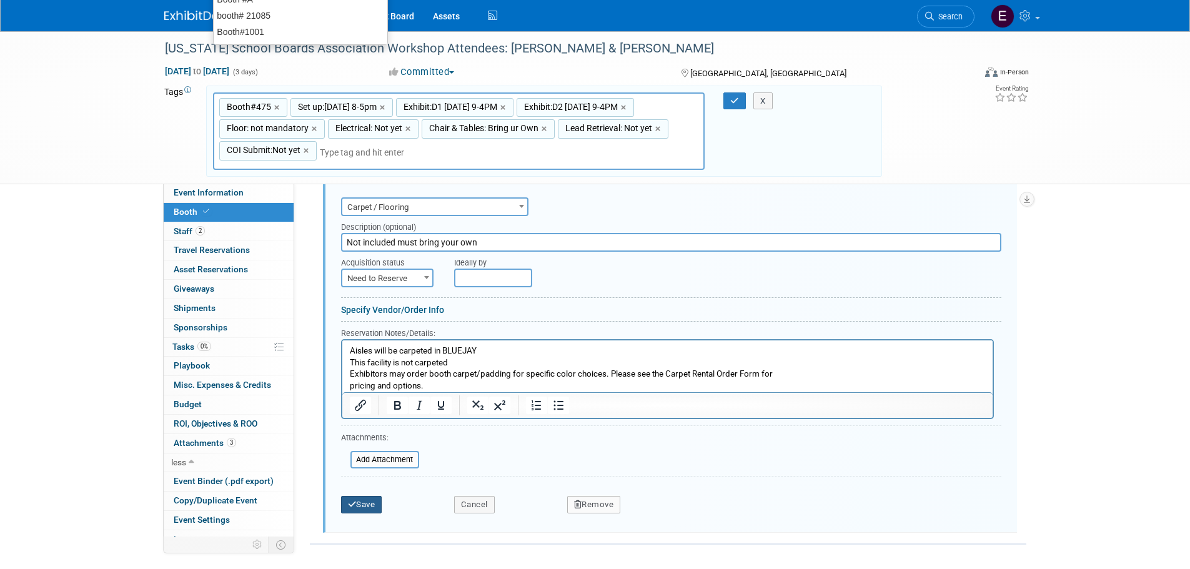
click at [367, 500] on button "Save" at bounding box center [361, 504] width 41 height 17
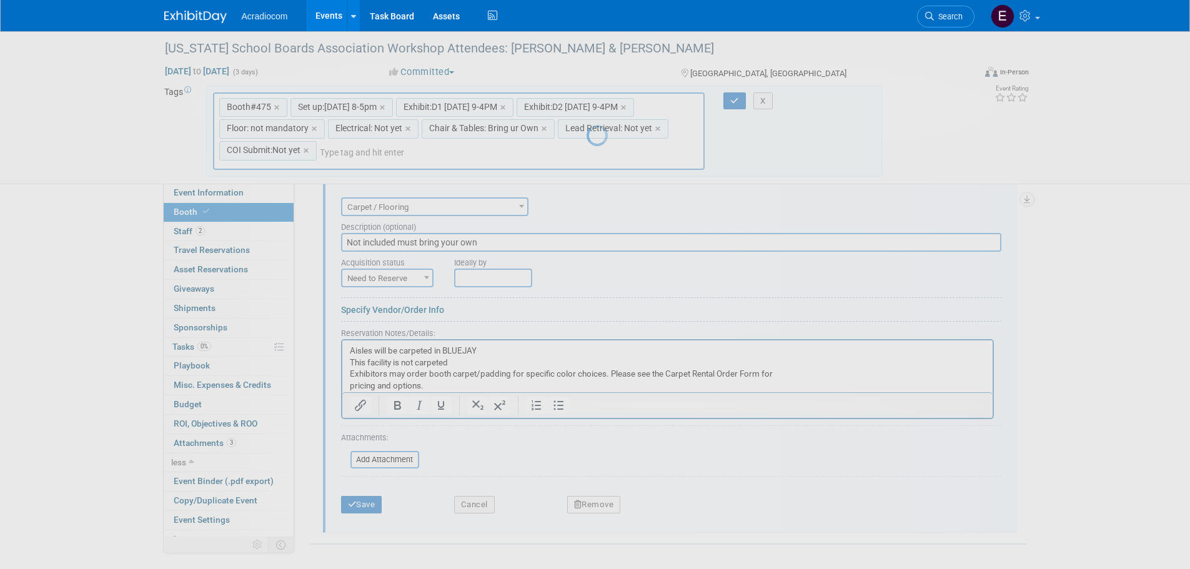
scroll to position [395, 0]
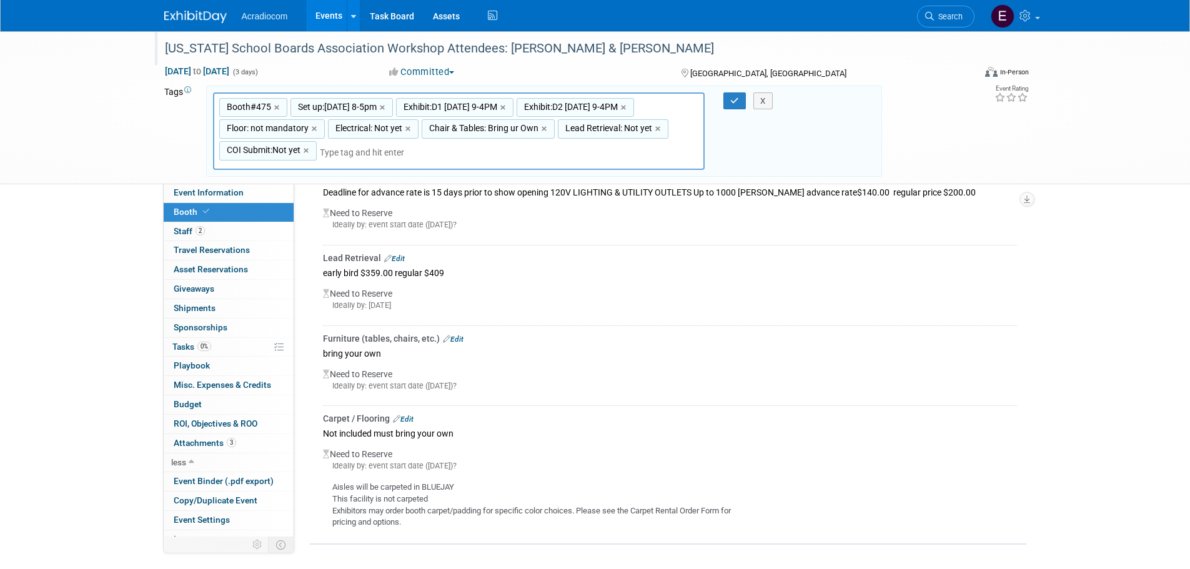
click at [395, 49] on div "[US_STATE] School Boards Association Workshop Attendees: [PERSON_NAME] & [PERSO…" at bounding box center [558, 48] width 795 height 22
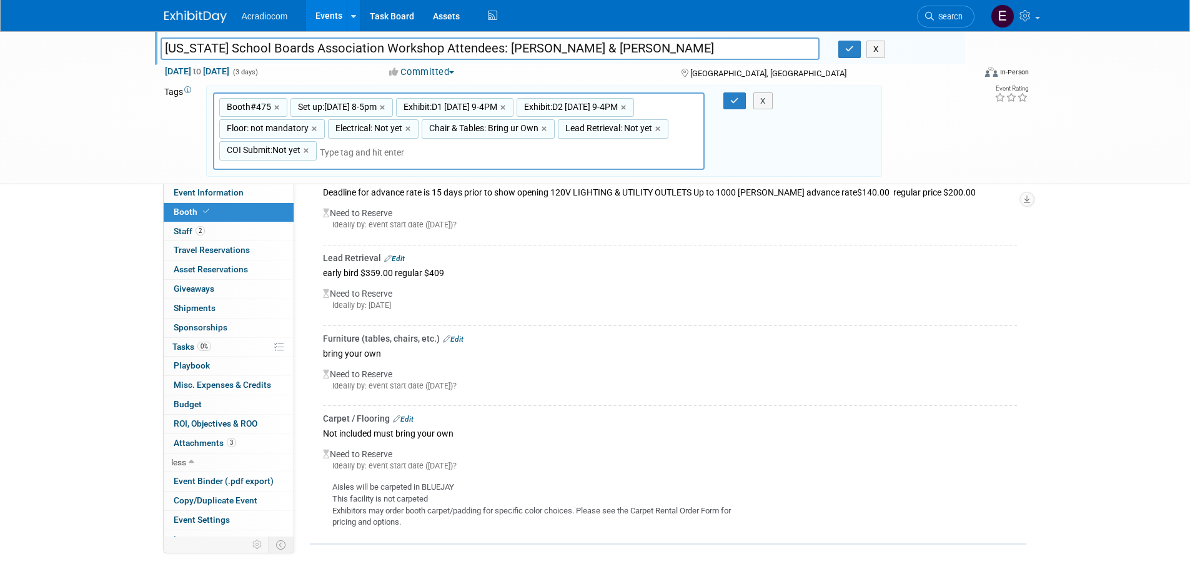
drag, startPoint x: 502, startPoint y: 45, endPoint x: 466, endPoint y: 45, distance: 36.2
click at [466, 45] on input "[US_STATE] School Boards Association Workshop Attendees: [PERSON_NAME] & [PERSO…" at bounding box center [491, 48] width 660 height 22
click at [437, 51] on input "[US_STATE] School Boards Association Workshop Attendees: [PERSON_NAME] & [PERSO…" at bounding box center [491, 48] width 660 height 22
drag, startPoint x: 443, startPoint y: 50, endPoint x: 156, endPoint y: 63, distance: 287.0
click at [156, 63] on div "[US_STATE] School Boards Association Workshop Attendees: [PERSON_NAME] & [PERSO…" at bounding box center [560, 48] width 810 height 34
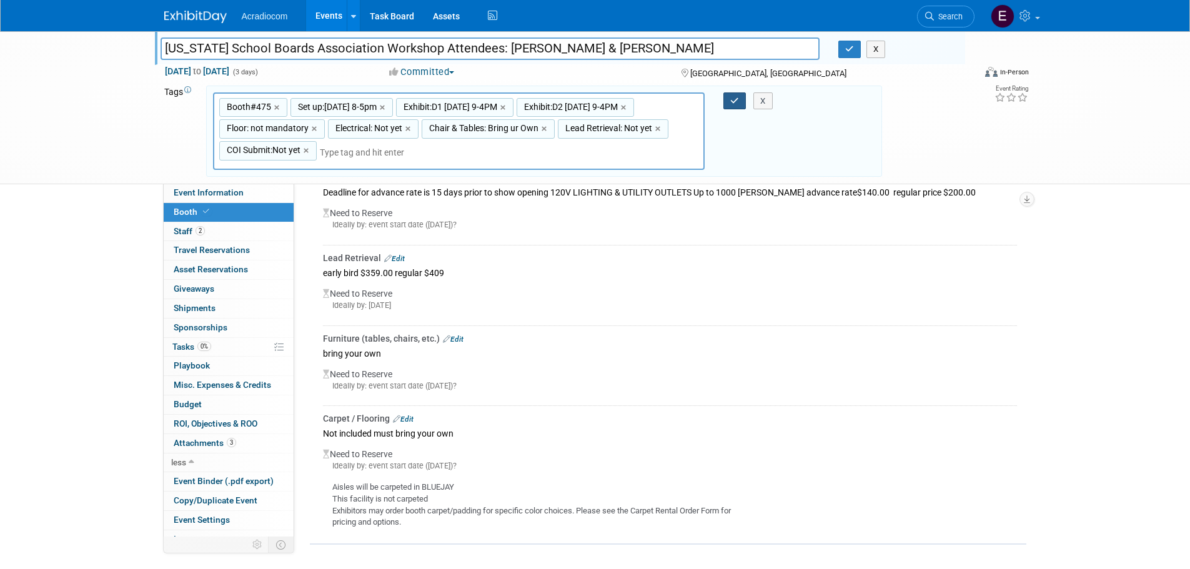
click at [737, 98] on icon "button" at bounding box center [734, 101] width 9 height 8
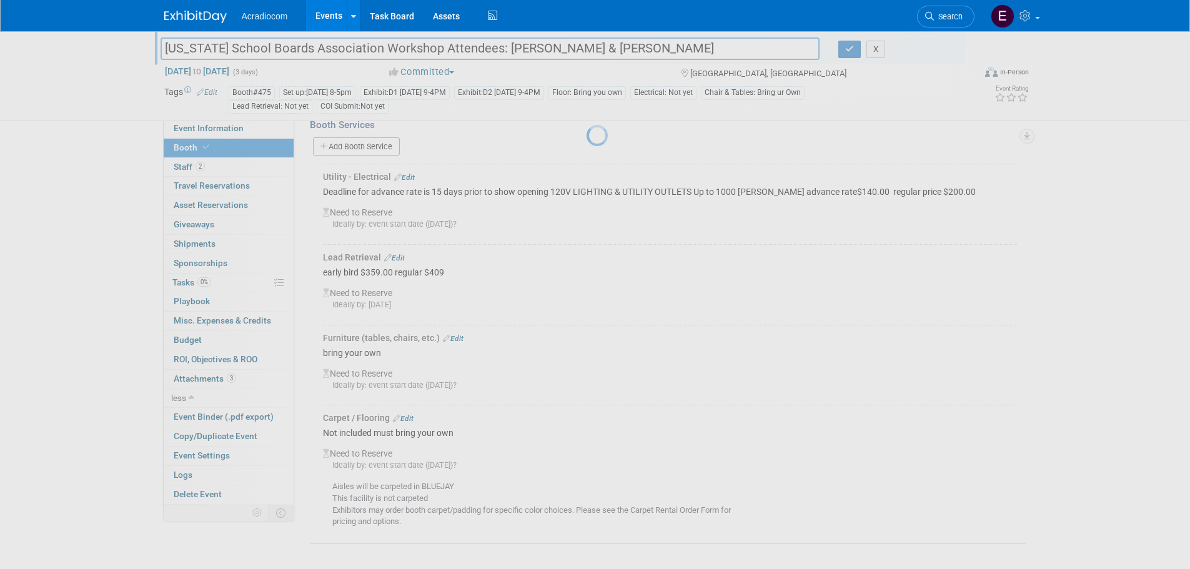
scroll to position [331, 0]
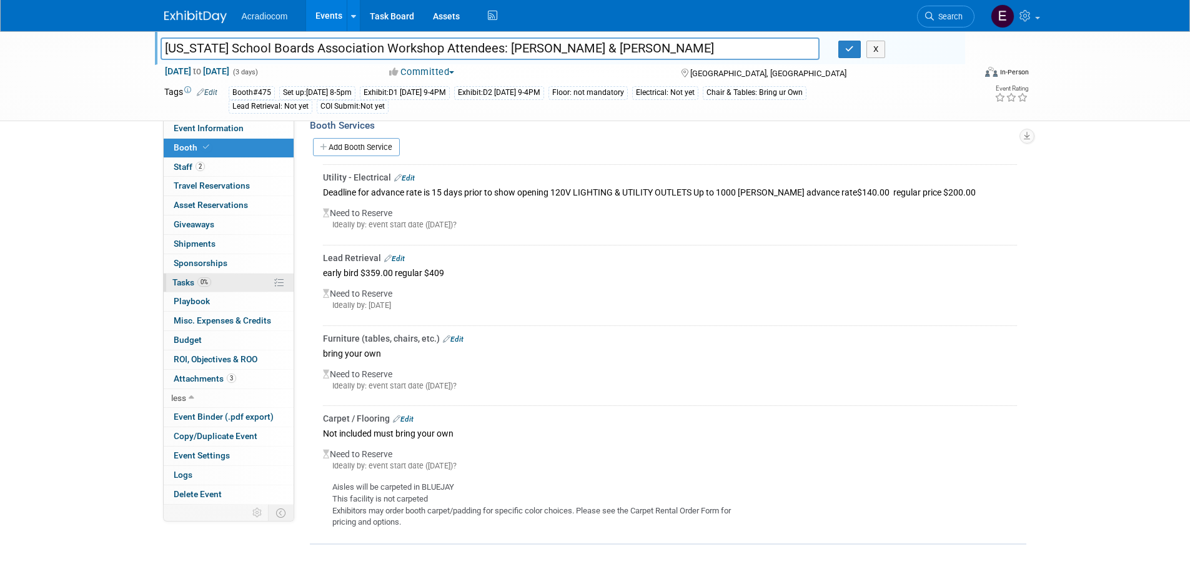
click at [212, 277] on link "0% Tasks 0%" at bounding box center [229, 283] width 130 height 19
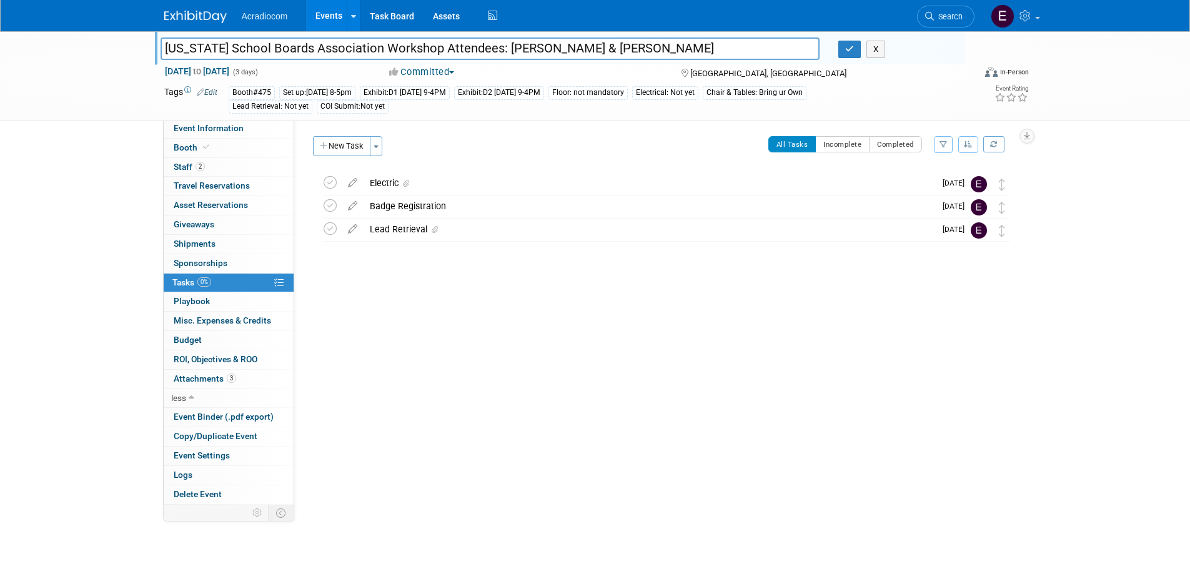
click at [323, 139] on button "New Task" at bounding box center [341, 146] width 57 height 20
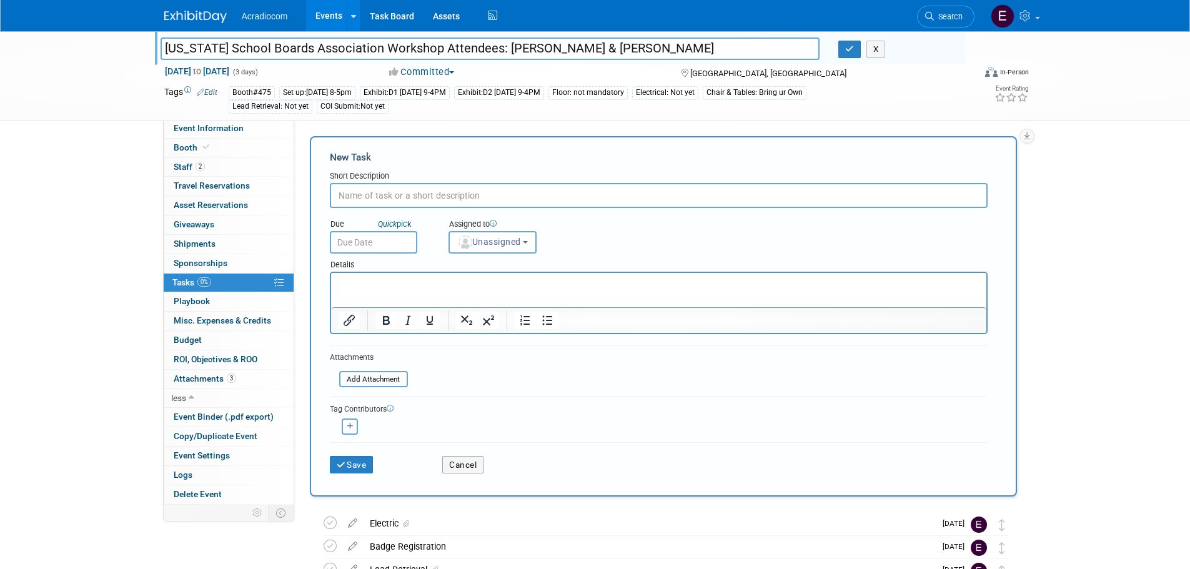
click at [831, 49] on div "X" at bounding box center [897, 49] width 136 height 17
click at [845, 49] on button "button" at bounding box center [849, 49] width 22 height 17
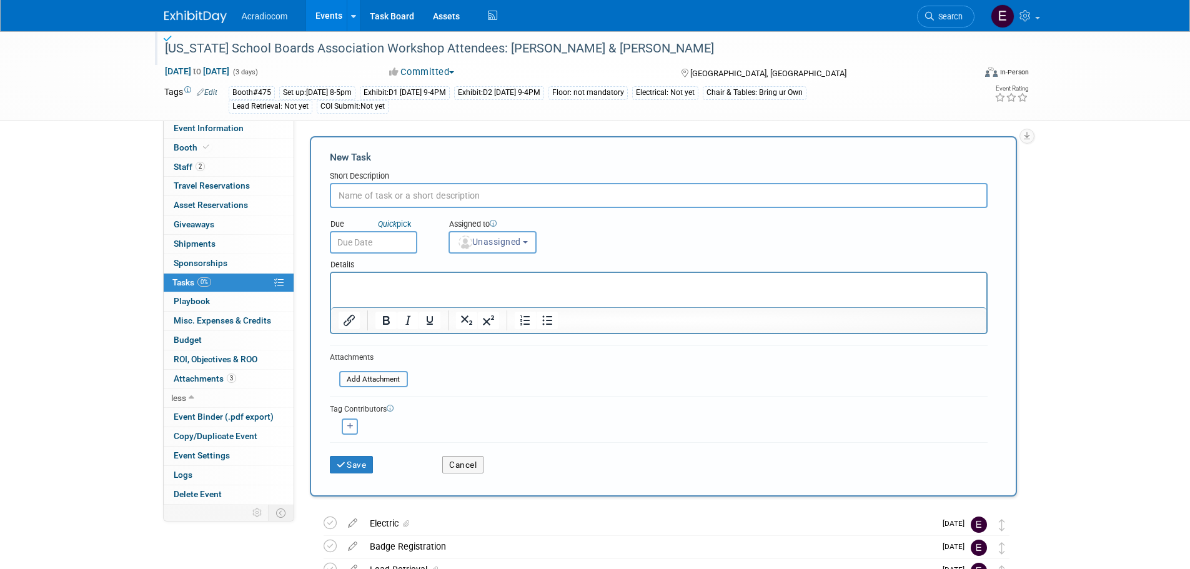
click at [405, 193] on input "text" at bounding box center [659, 195] width 658 height 25
type input "Coi Due"
click at [364, 249] on input "text" at bounding box center [373, 242] width 87 height 22
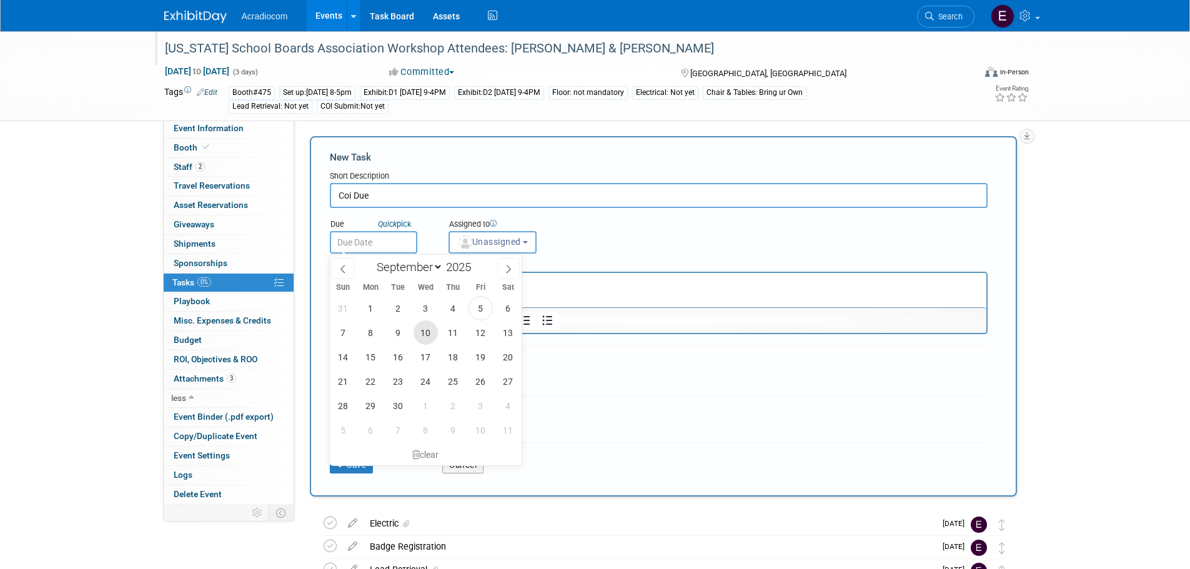
click at [421, 338] on span "10" at bounding box center [426, 332] width 24 height 24
type input "[DATE]"
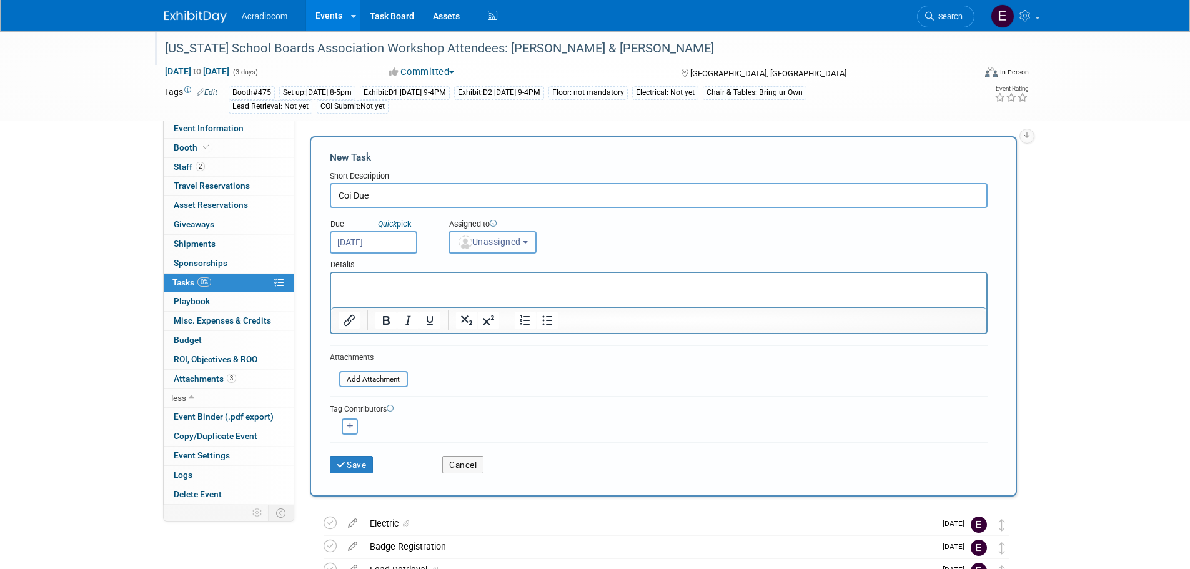
click at [520, 247] on span "Unassigned" at bounding box center [489, 242] width 64 height 10
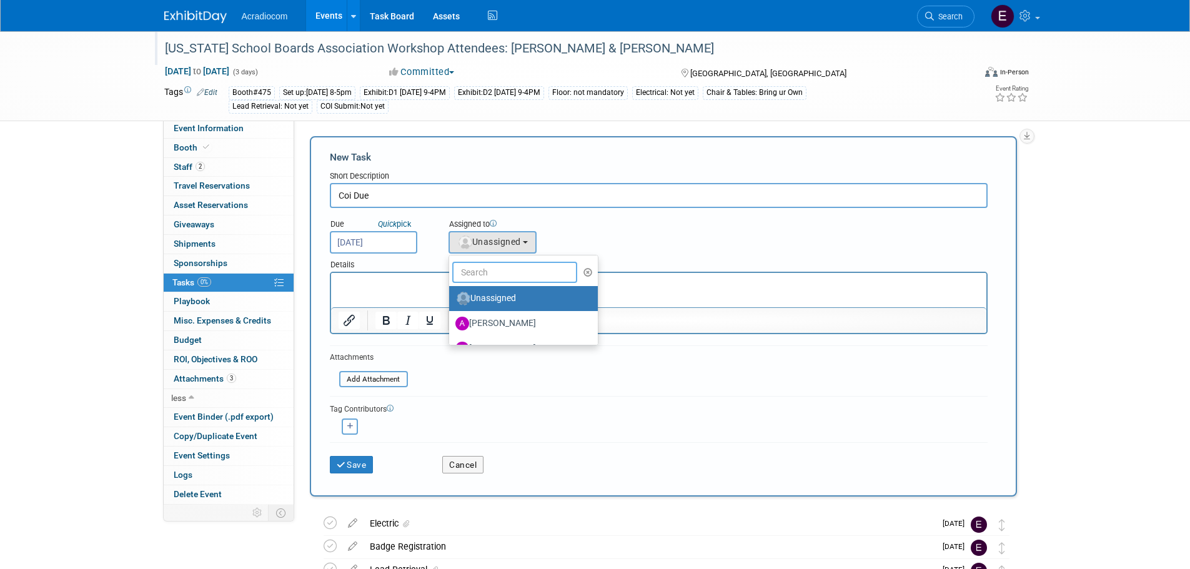
click at [517, 277] on input "text" at bounding box center [514, 272] width 125 height 21
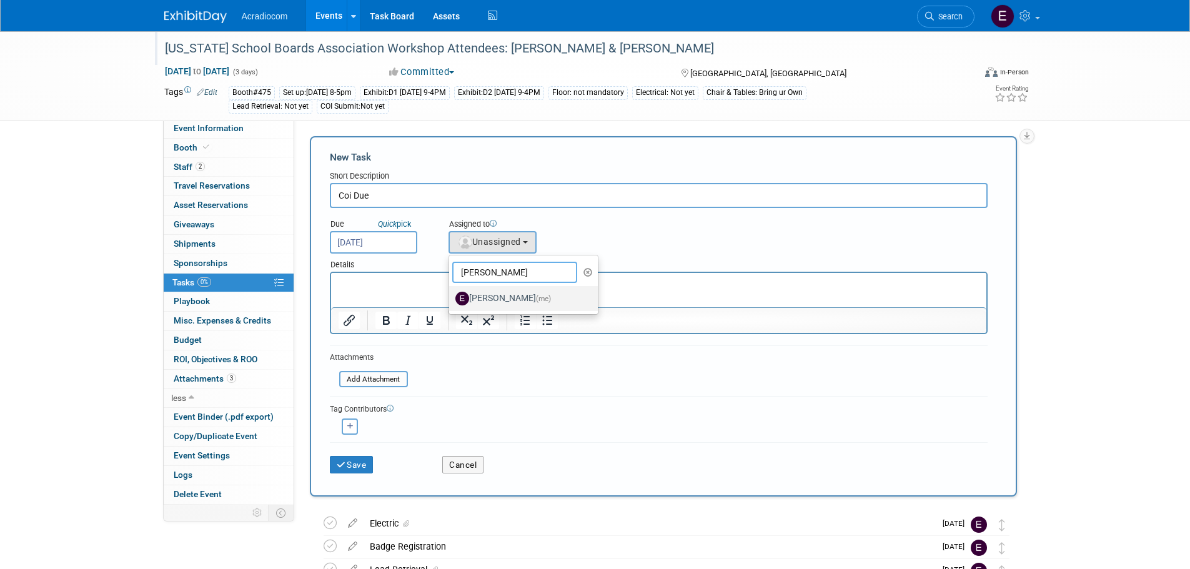
type input "[PERSON_NAME]"
click at [520, 300] on label "[PERSON_NAME] (me)" at bounding box center [520, 299] width 131 height 20
click at [451, 300] on input "[PERSON_NAME] (me)" at bounding box center [447, 297] width 8 height 8
select select "c1932504-55f6-44c3-81d7-d85bb0d41d46"
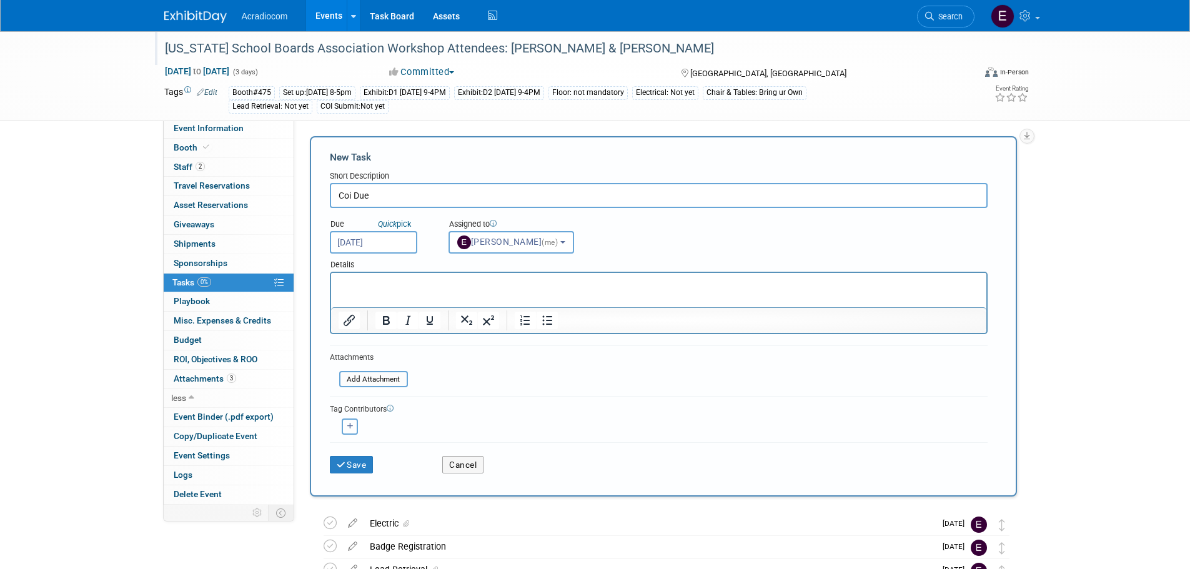
click at [346, 429] on button "button" at bounding box center [350, 427] width 16 height 16
select select
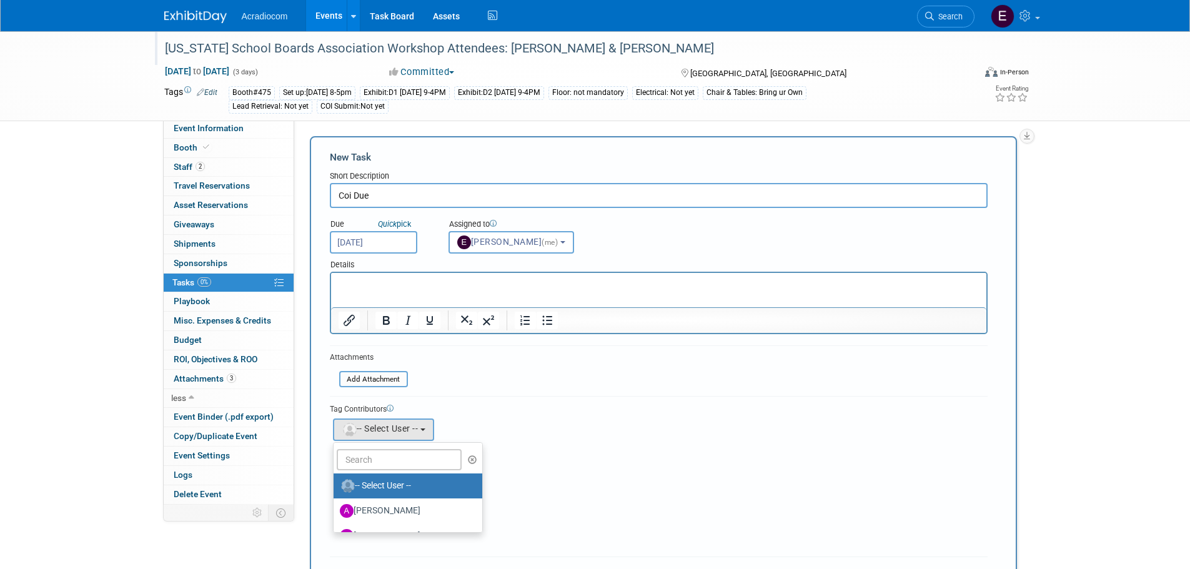
scroll to position [62, 0]
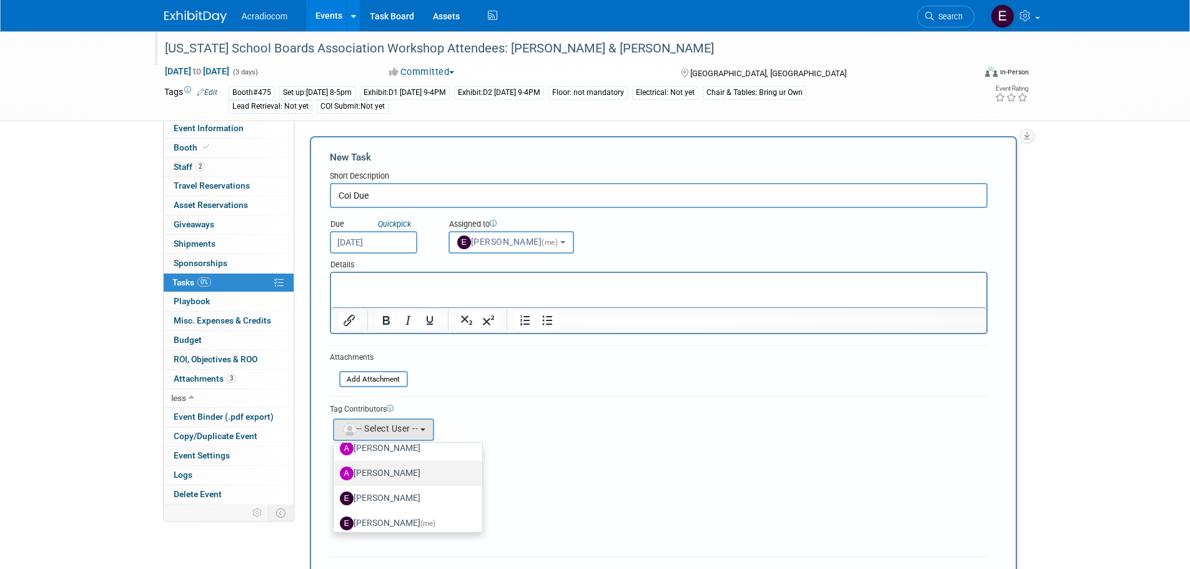
click at [417, 469] on label "[PERSON_NAME]" at bounding box center [405, 474] width 131 height 20
click at [335, 469] on input "[PERSON_NAME]" at bounding box center [331, 472] width 8 height 8
select select "14dd37f1-005a-4d60-9927-acbb83db71c4"
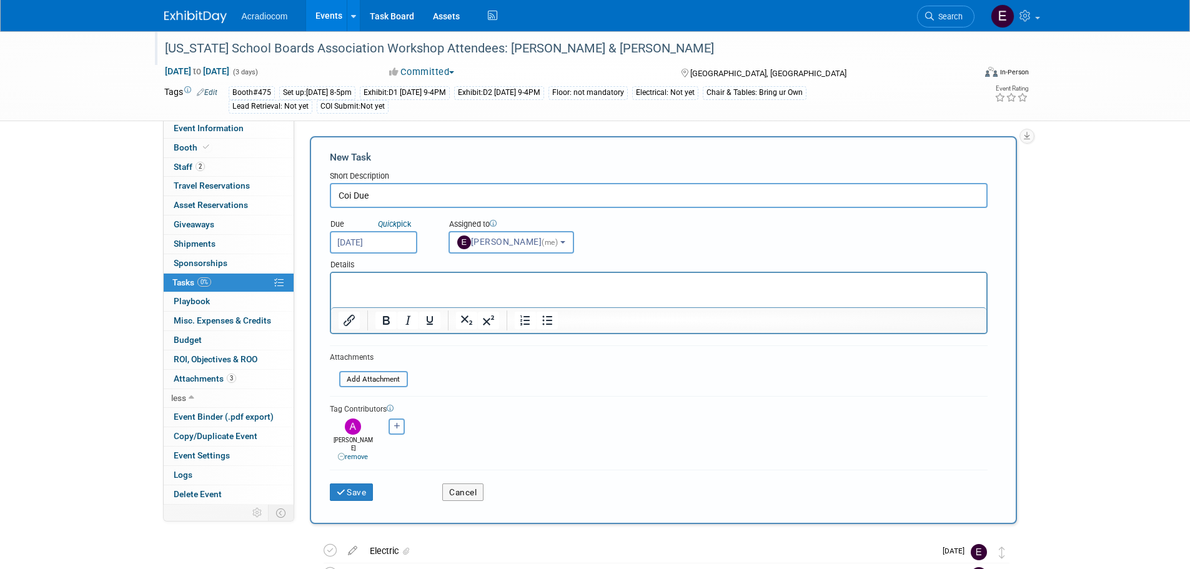
click at [399, 432] on button "button" at bounding box center [397, 427] width 16 height 16
select select
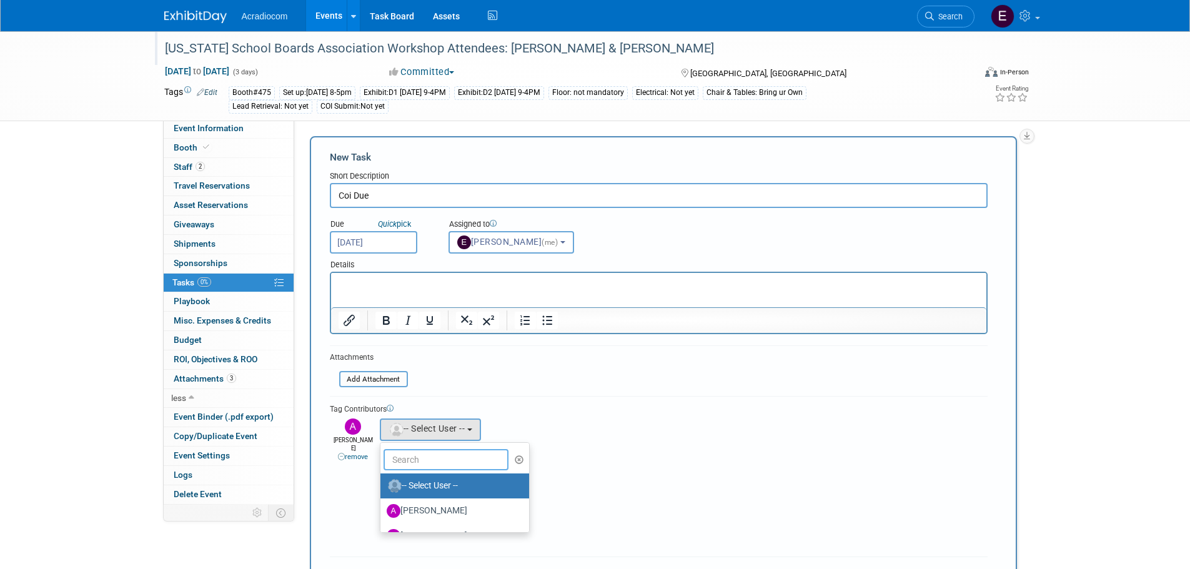
click at [442, 465] on input "text" at bounding box center [446, 459] width 125 height 21
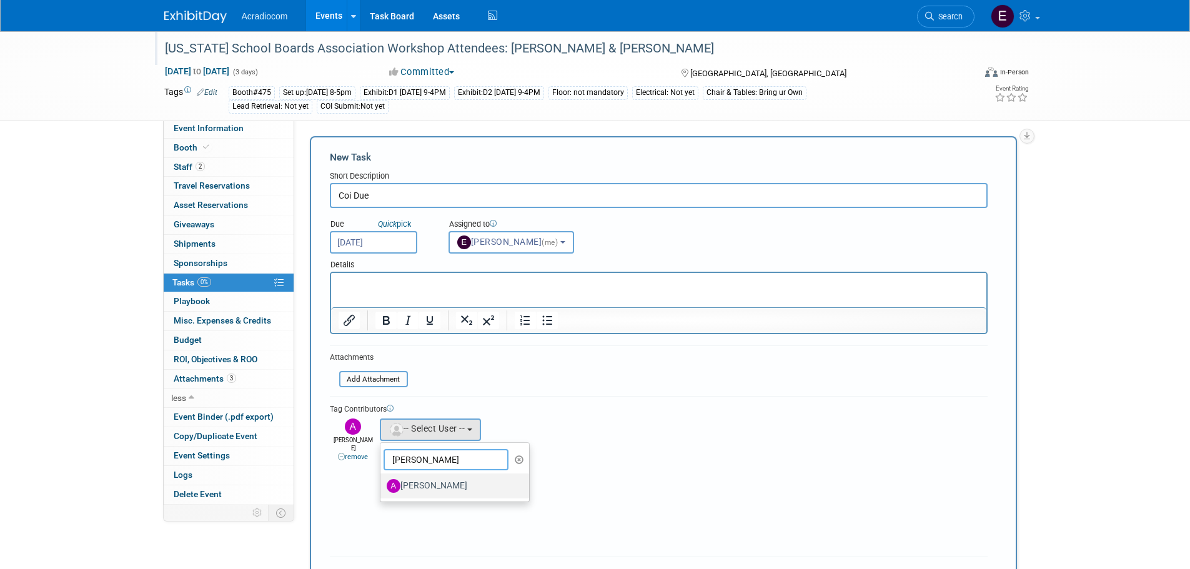
type input "[PERSON_NAME]"
click at [434, 489] on label "[PERSON_NAME]" at bounding box center [452, 486] width 131 height 20
click at [382, 489] on input "[PERSON_NAME]" at bounding box center [378, 484] width 8 height 8
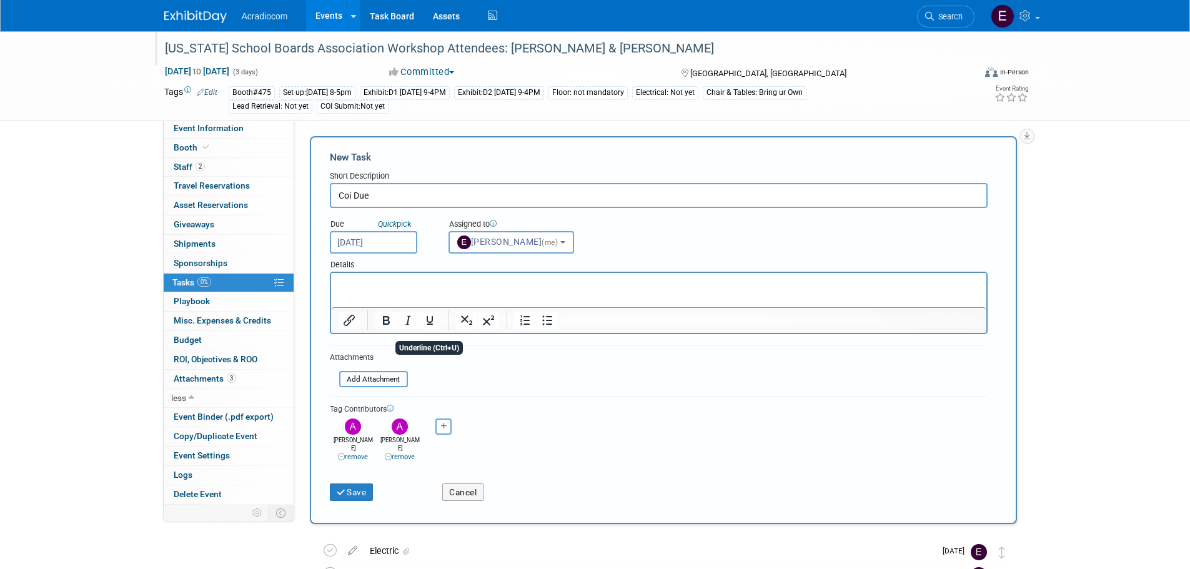
click at [450, 290] on html at bounding box center [657, 281] width 655 height 17
click at [424, 287] on p "Sent request w/ Artek. check emails to submit. [DATE]" at bounding box center [658, 284] width 641 height 12
click at [349, 489] on button "Save" at bounding box center [352, 492] width 44 height 17
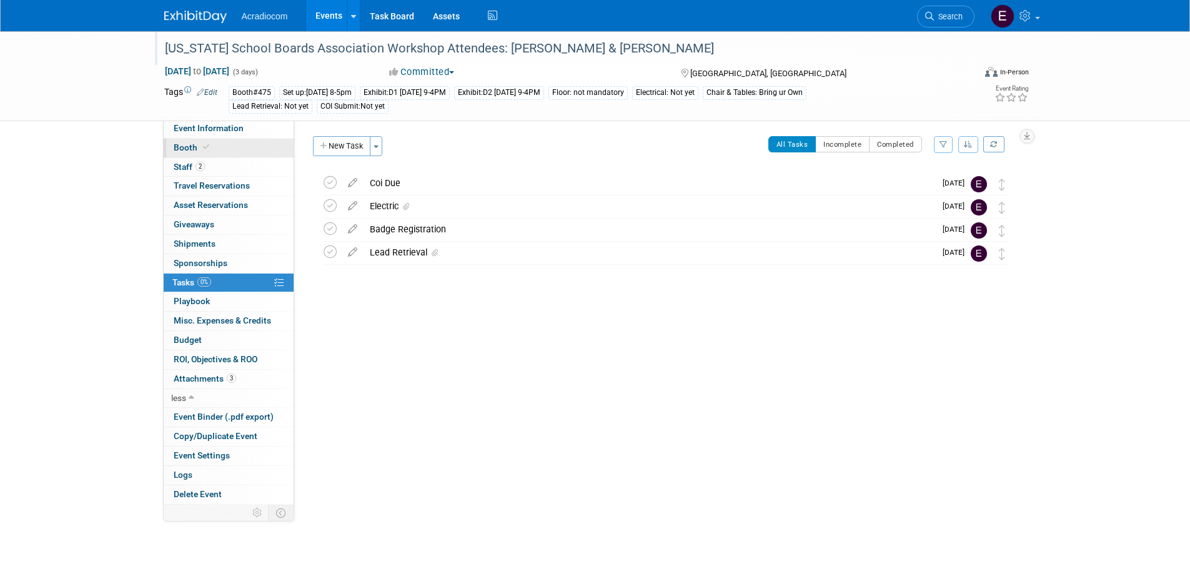
click at [209, 147] on span at bounding box center [206, 146] width 11 height 9
